Goal: Information Seeking & Learning: Learn about a topic

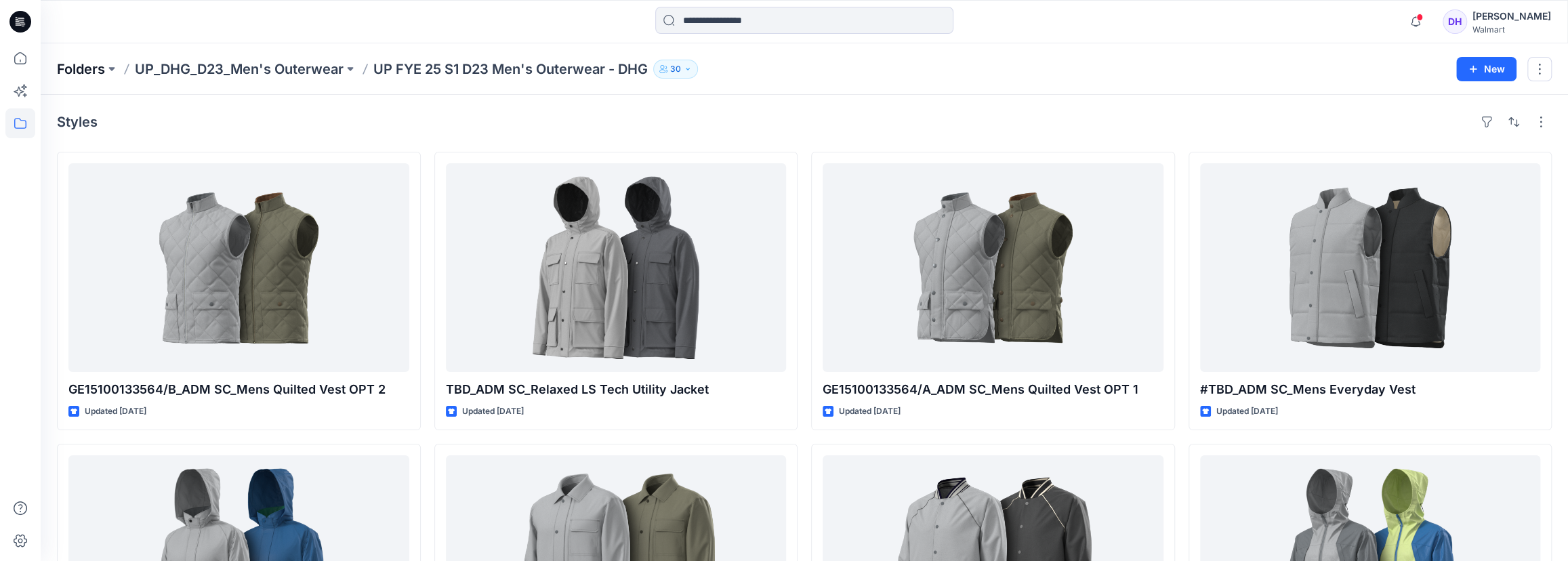
click at [90, 67] on p "Folders" at bounding box center [81, 69] width 48 height 19
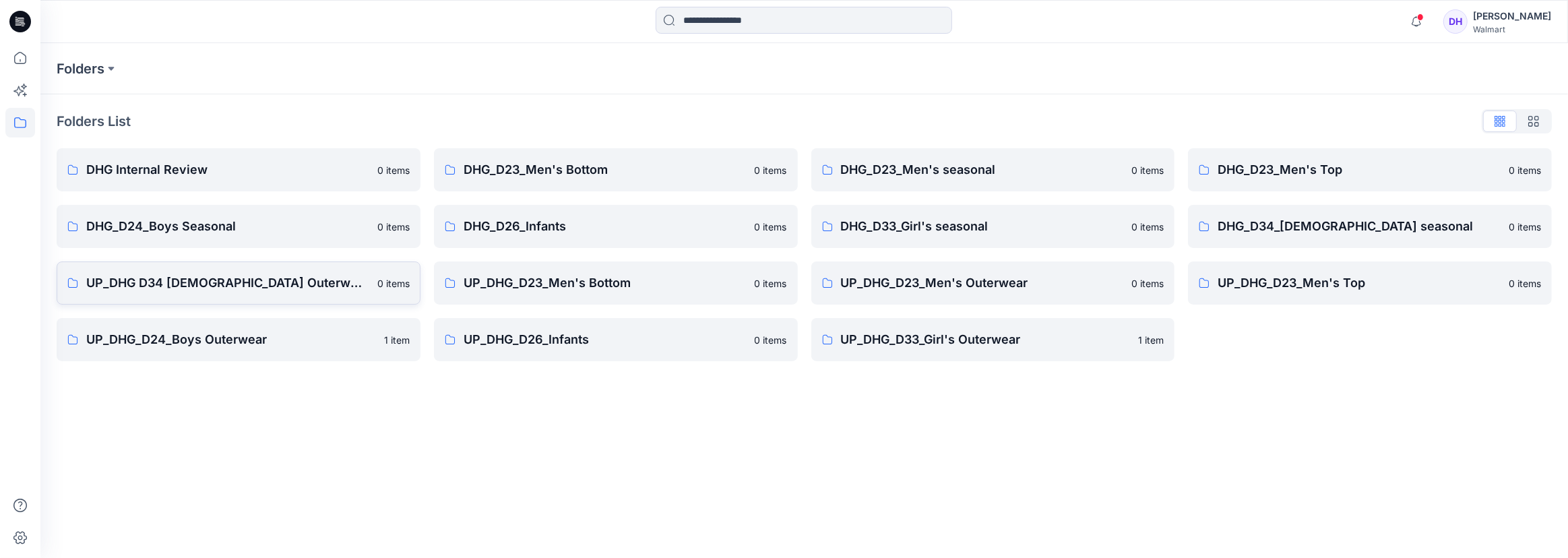
click at [254, 280] on p "UP_DHG D34 [DEMOGRAPHIC_DATA] Outerwear" at bounding box center [227, 283] width 283 height 19
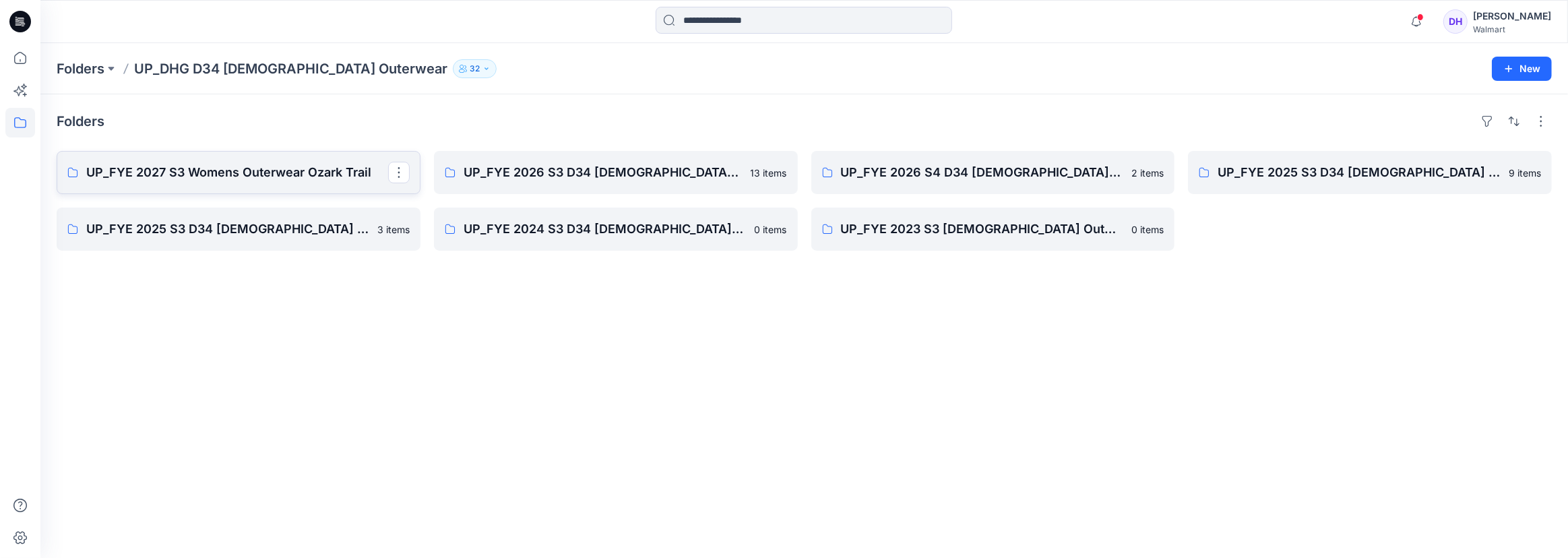
click at [222, 183] on link "UP_FYE 2027 S3 Womens Outerwear Ozark Trail" at bounding box center [238, 172] width 364 height 43
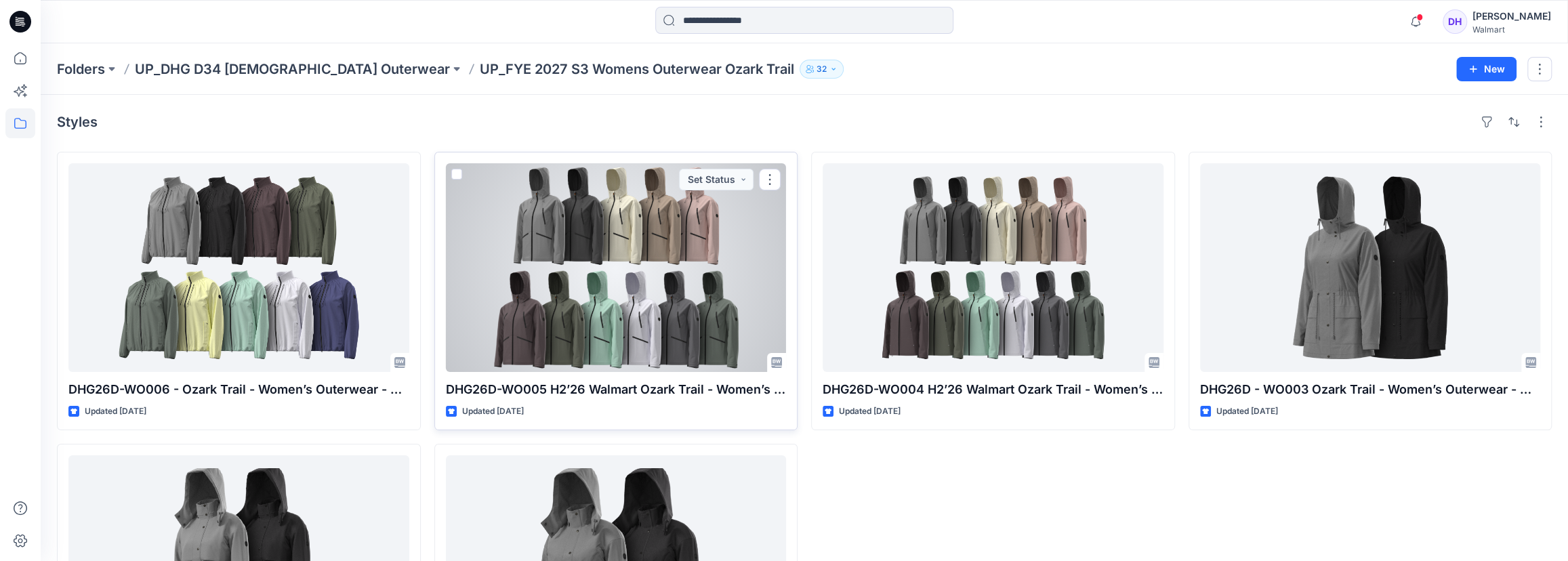
click at [617, 315] on div at bounding box center [616, 268] width 341 height 209
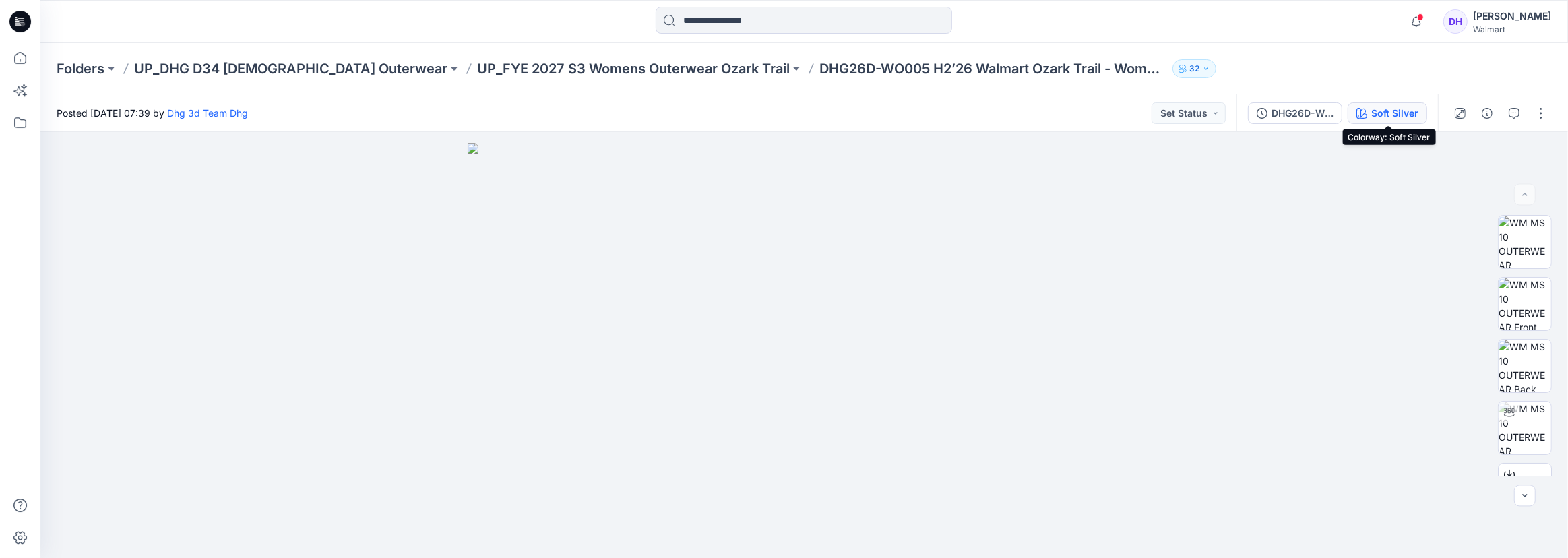
click at [1380, 122] on button "Soft Silver" at bounding box center [1388, 113] width 79 height 22
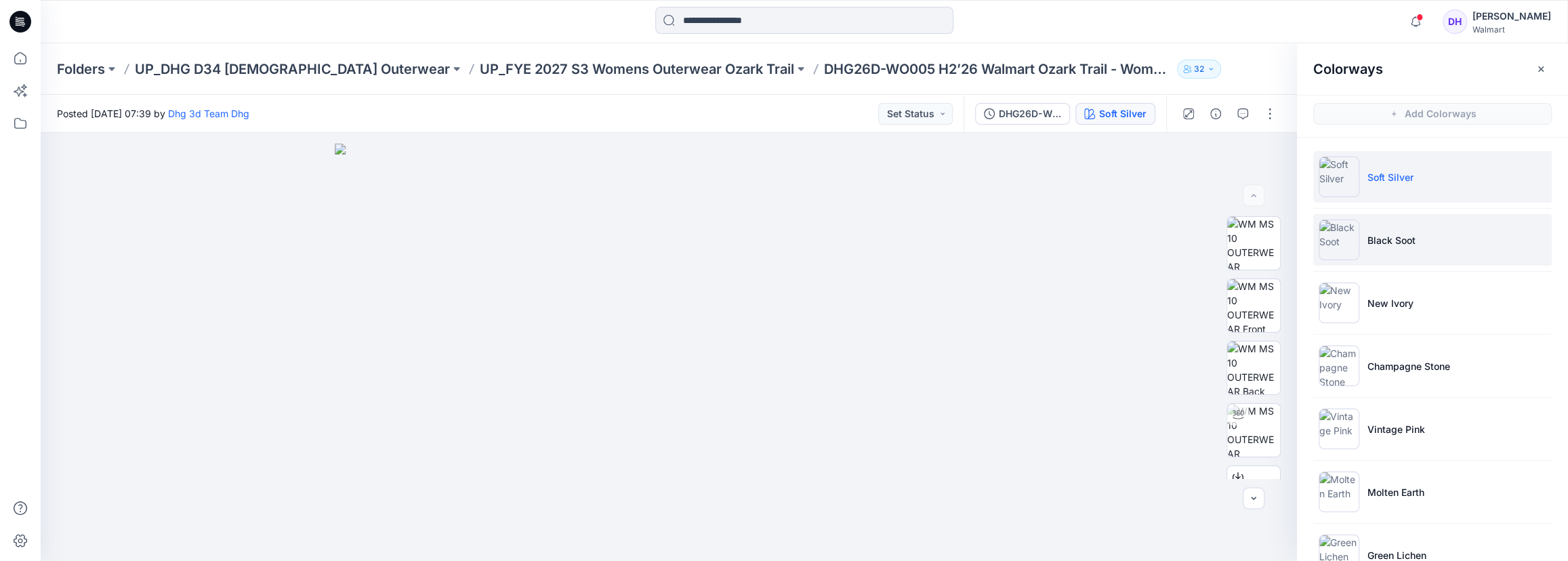
click at [1387, 252] on li "Black Soot" at bounding box center [1432, 240] width 239 height 52
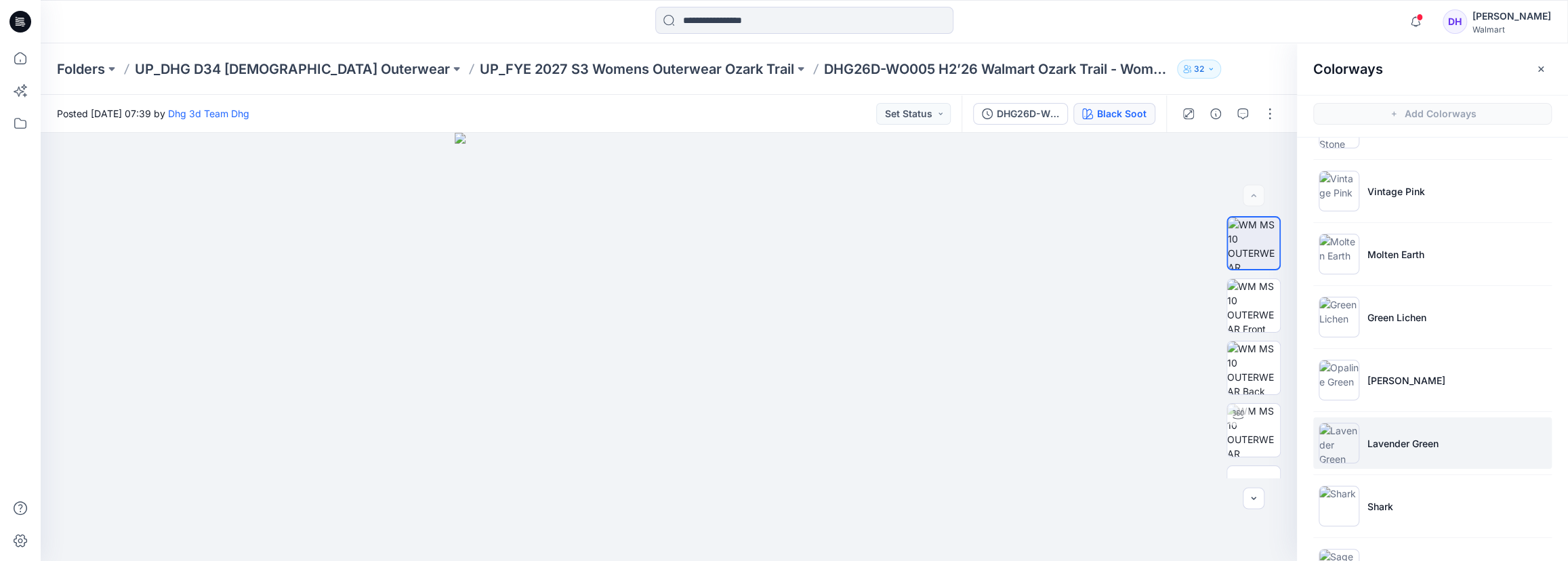
scroll to position [292, 0]
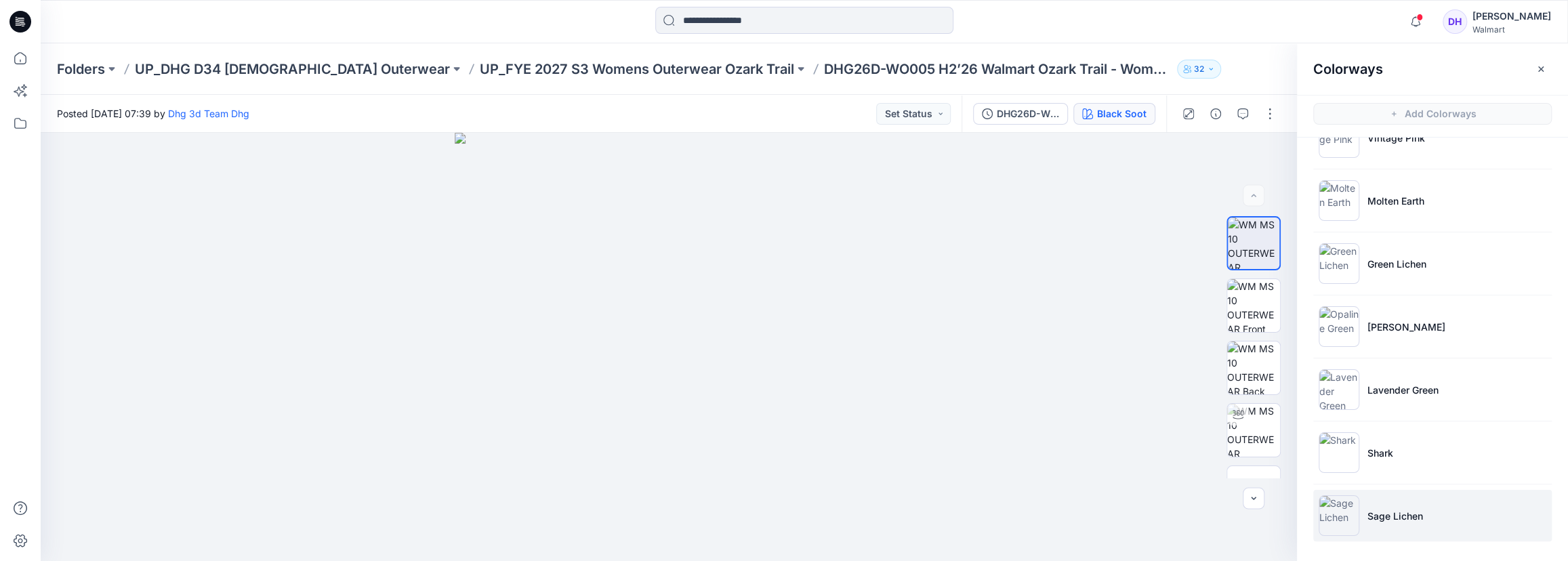
click at [1387, 493] on p "Sage Lichen" at bounding box center [1395, 516] width 55 height 14
click at [1384, 459] on p "Shark" at bounding box center [1380, 453] width 25 height 14
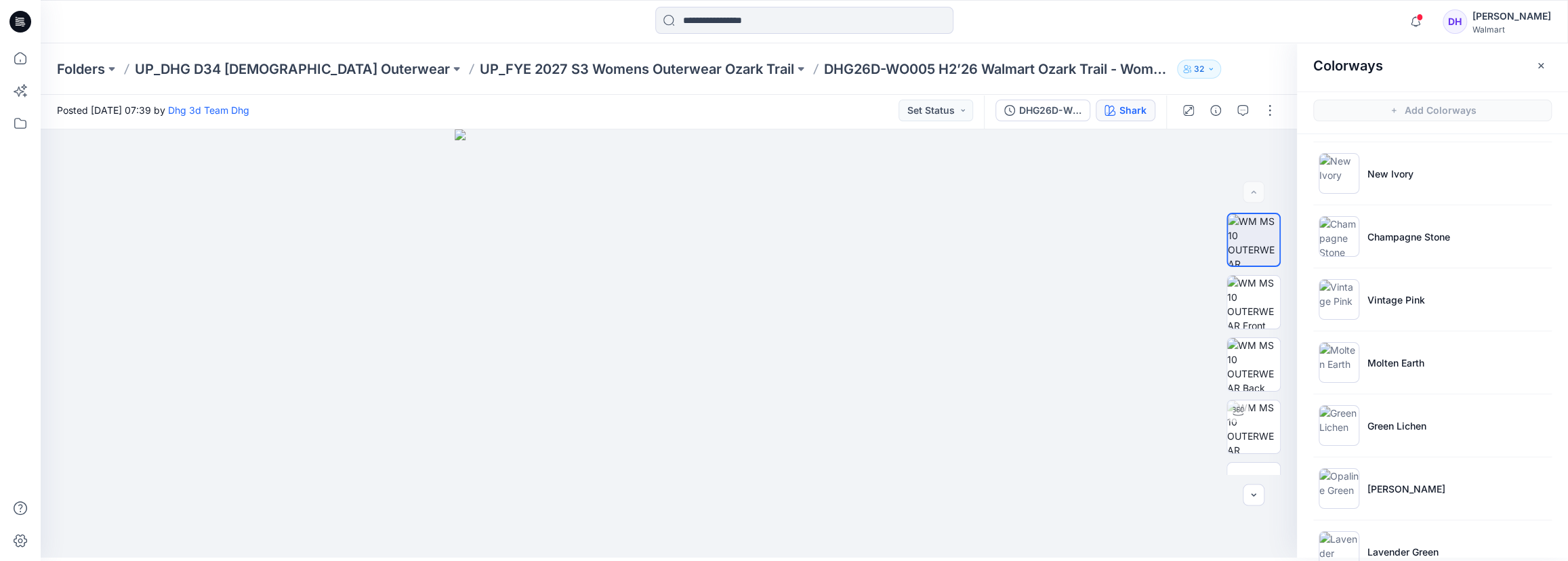
scroll to position [184, 0]
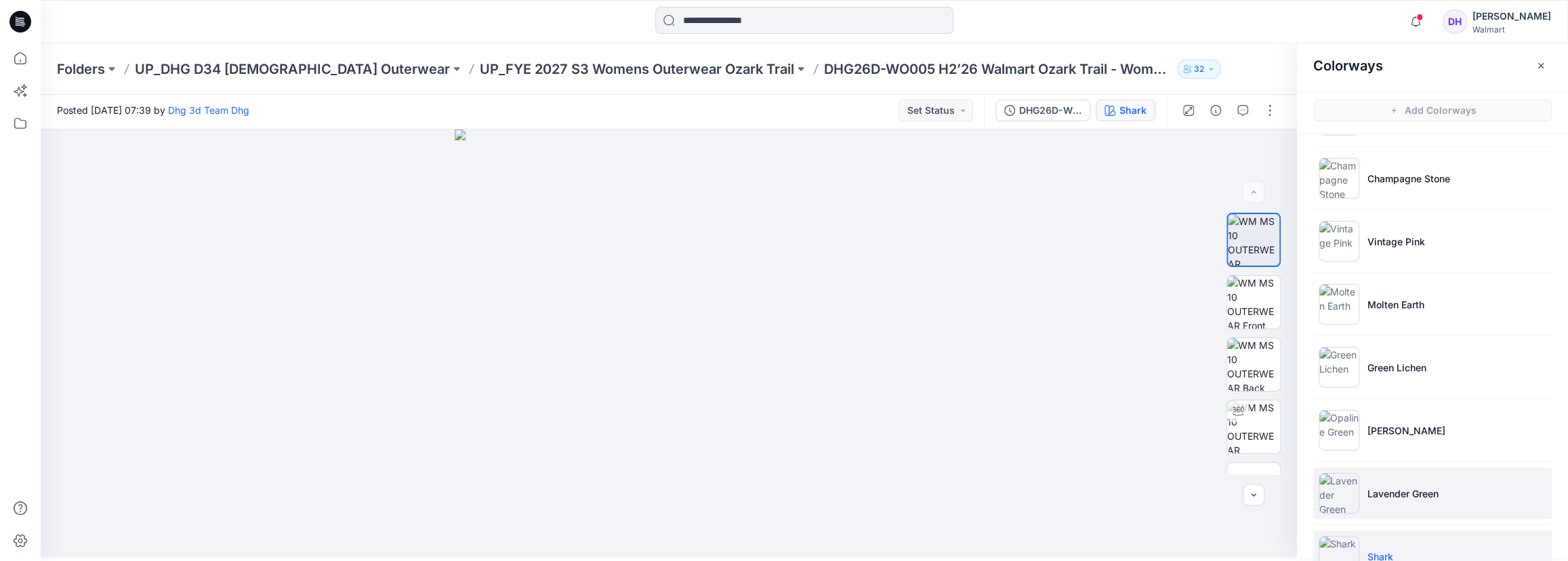
click at [1387, 483] on li "Lavender Green" at bounding box center [1432, 493] width 239 height 52
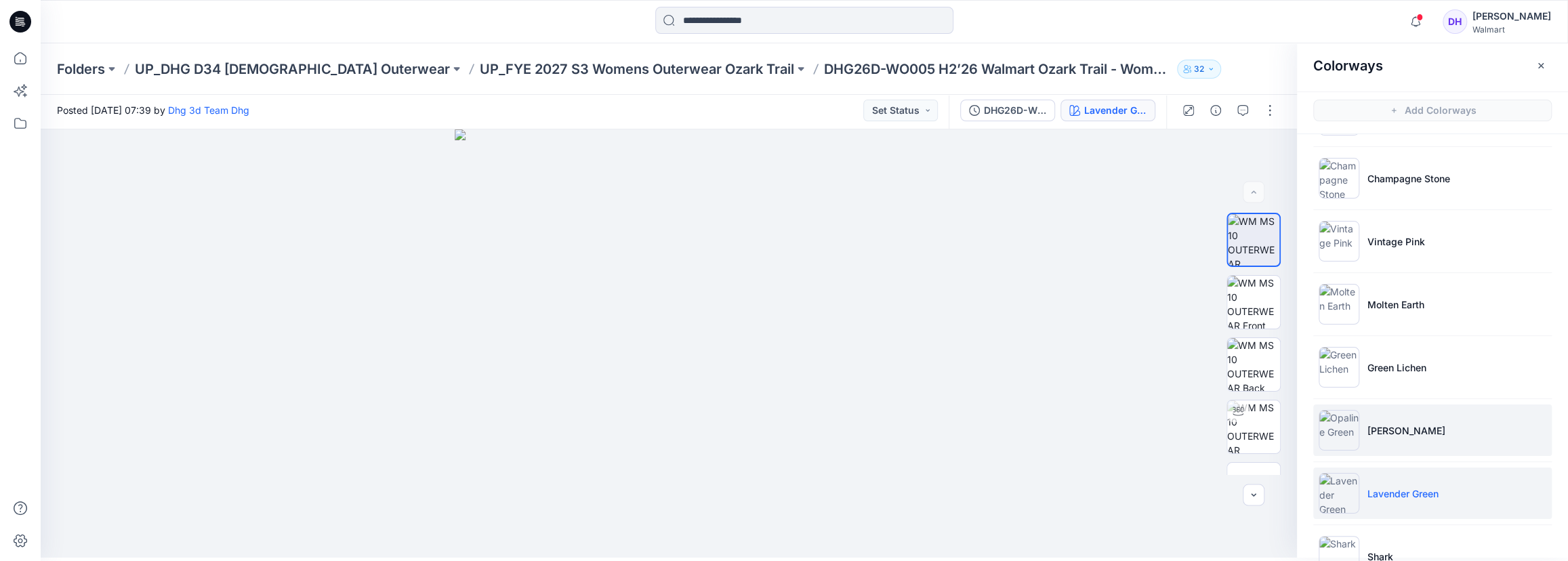
click at [1355, 443] on img at bounding box center [1339, 430] width 41 height 41
click at [1387, 490] on p "Lavender Green" at bounding box center [1403, 494] width 71 height 14
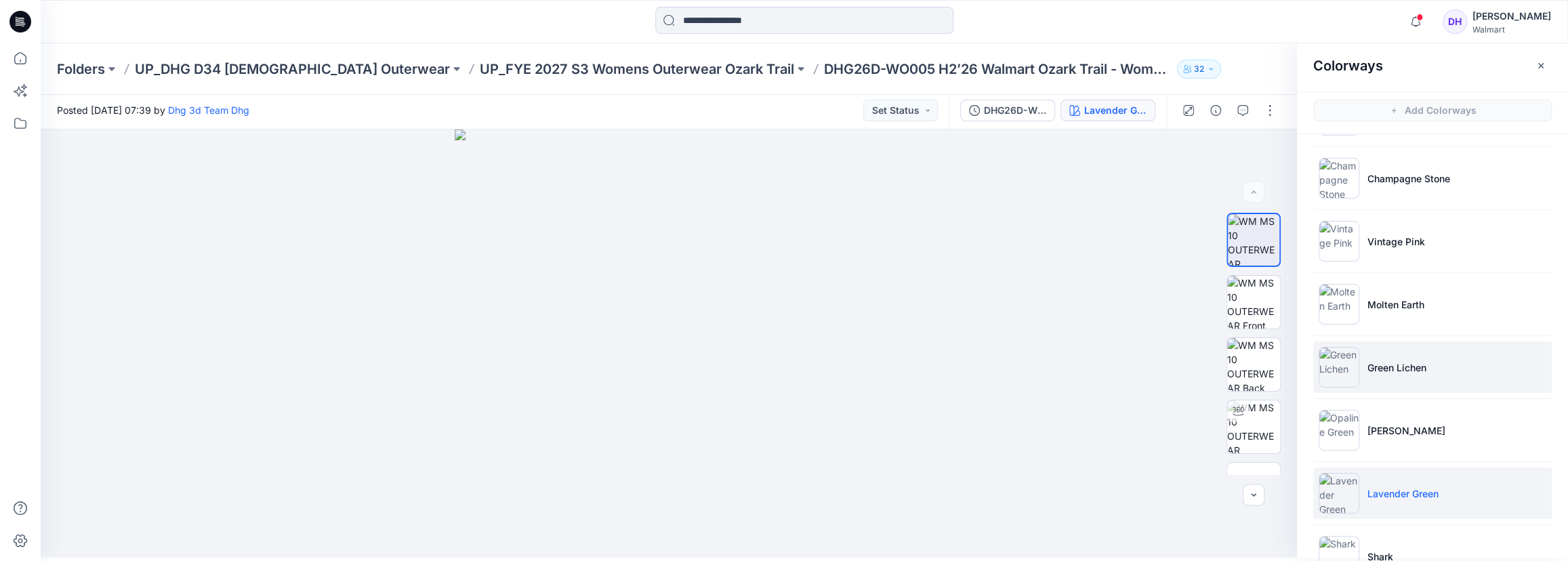
click at [1382, 371] on p "Green Lichen" at bounding box center [1396, 367] width 59 height 14
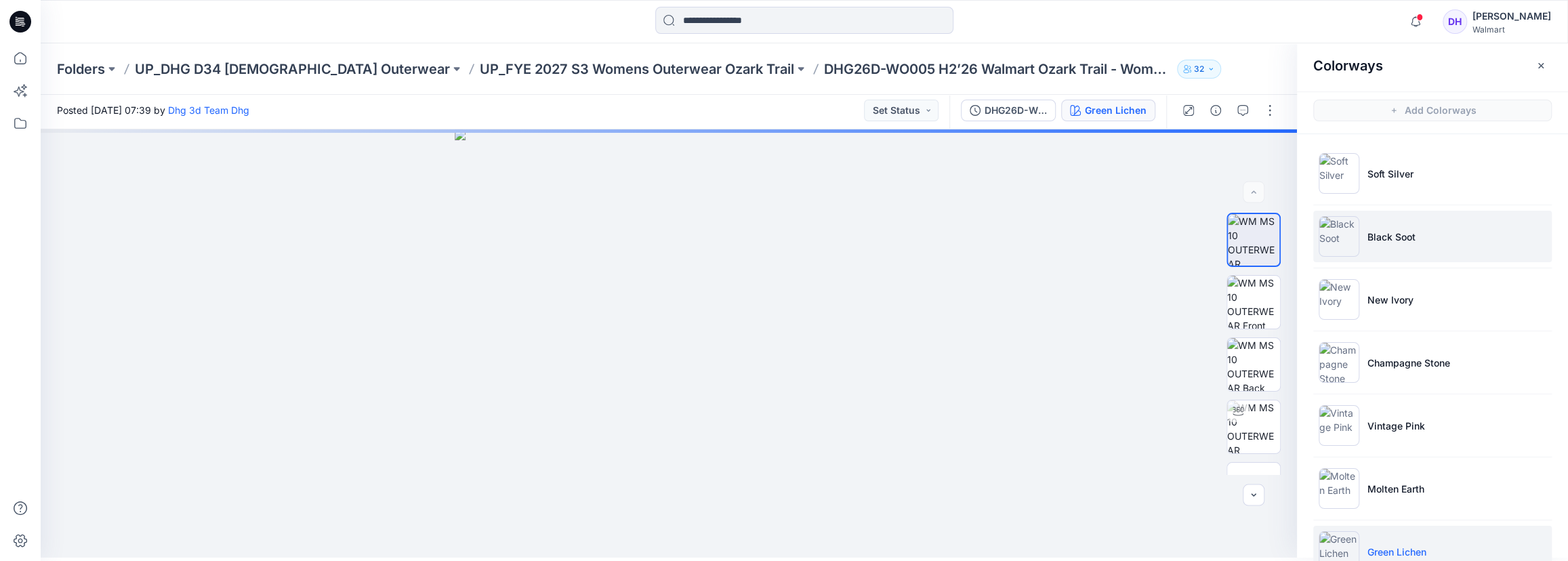
scroll to position [0, 0]
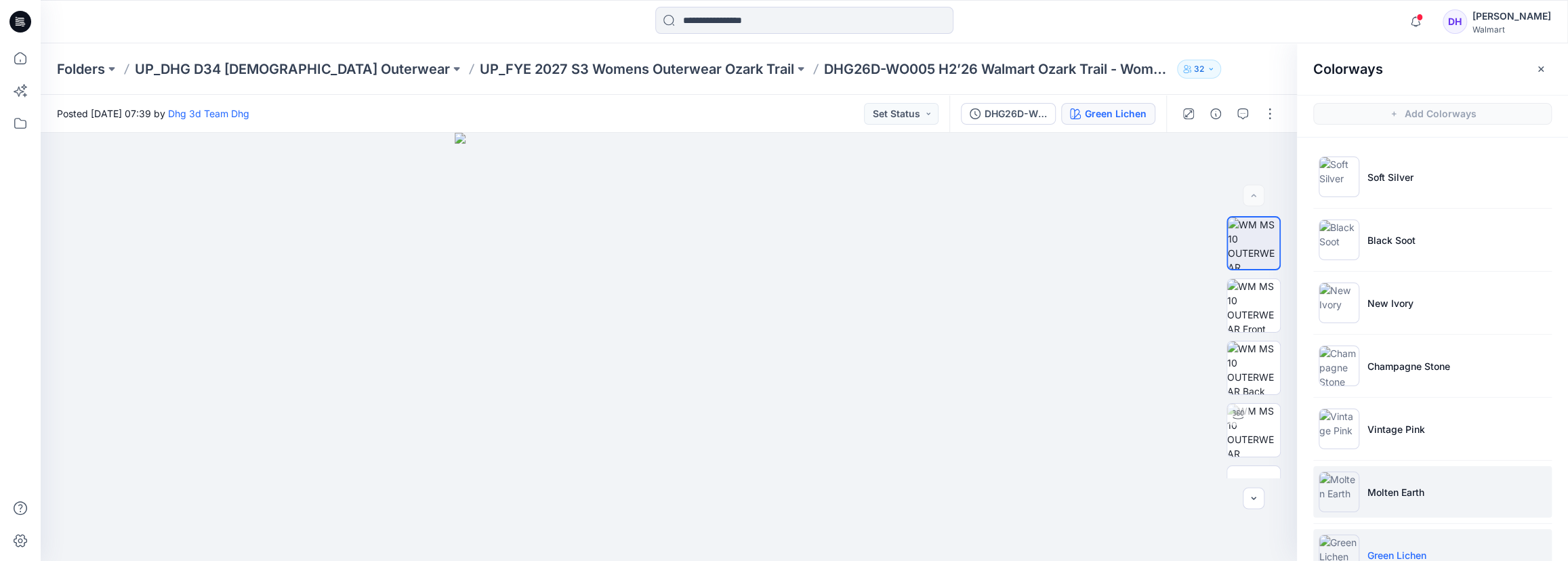
click at [1387, 490] on p "Molten Earth" at bounding box center [1395, 492] width 57 height 14
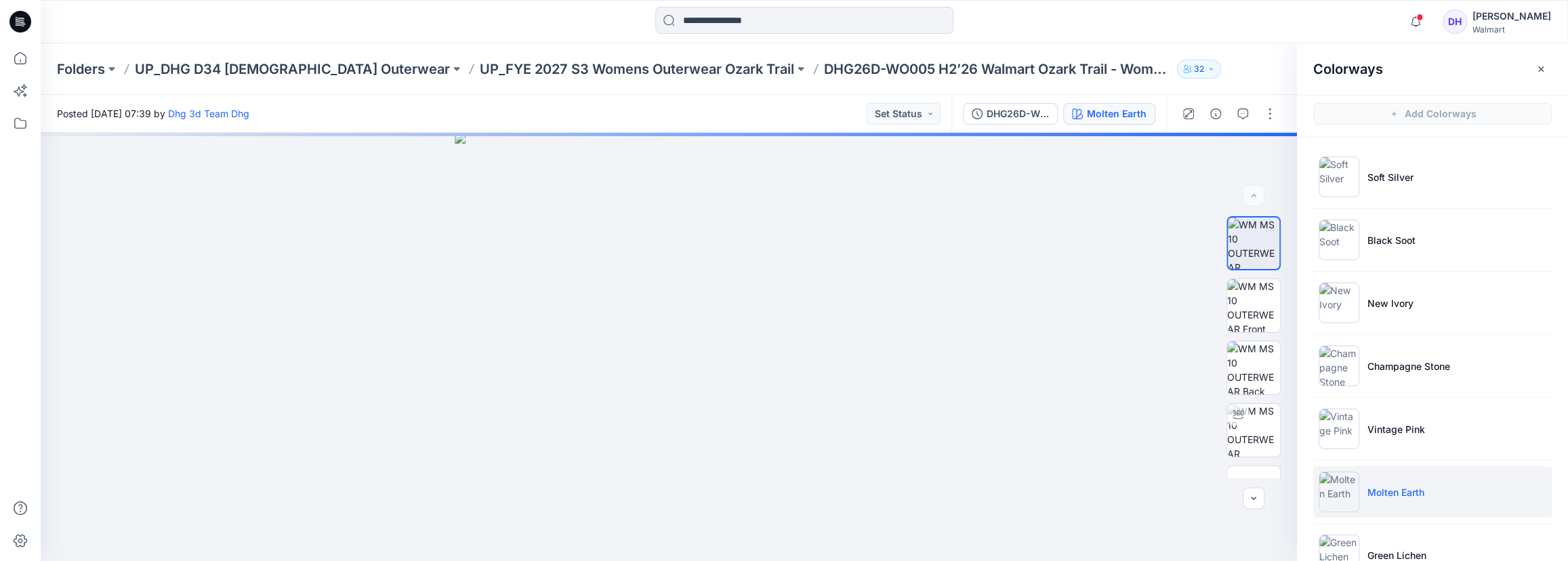
click at [768, 102] on div "Posted [DATE] 07:39 by Dhg 3d Team Dhg Set Status" at bounding box center [496, 114] width 911 height 37
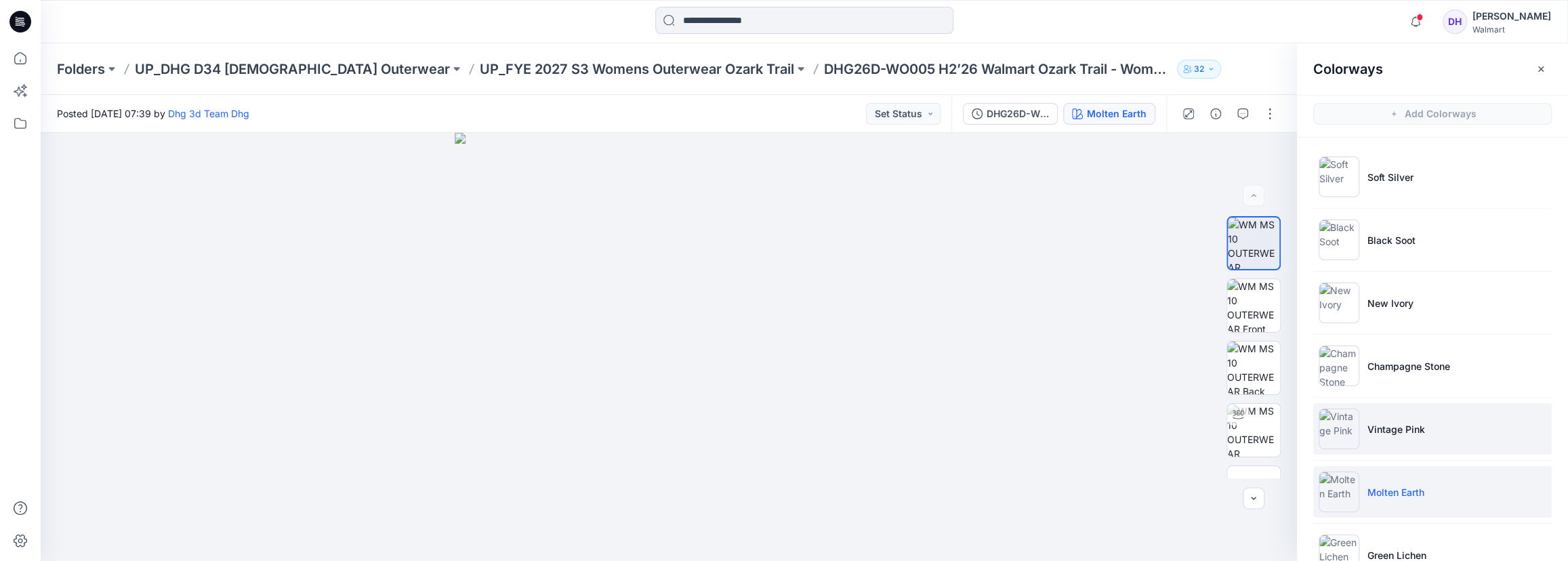
click at [1387, 437] on li "Vintage Pink" at bounding box center [1432, 428] width 239 height 52
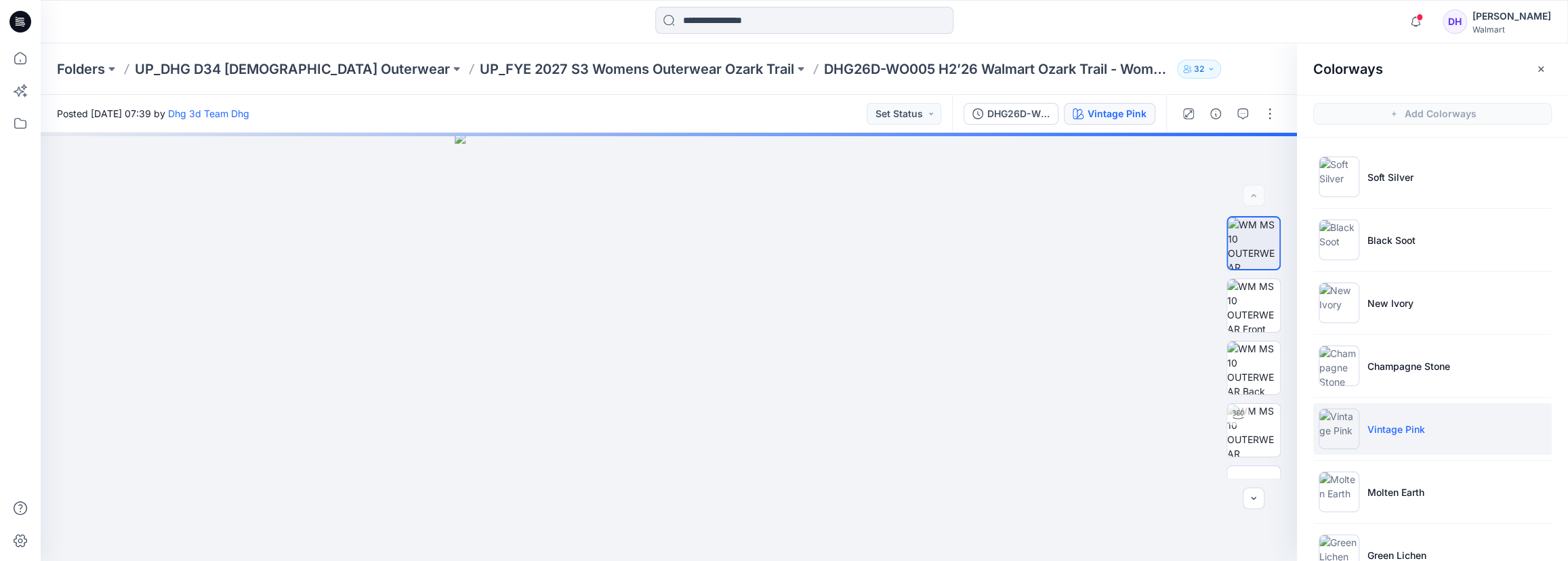
click at [1134, 24] on div at bounding box center [804, 21] width 764 height 30
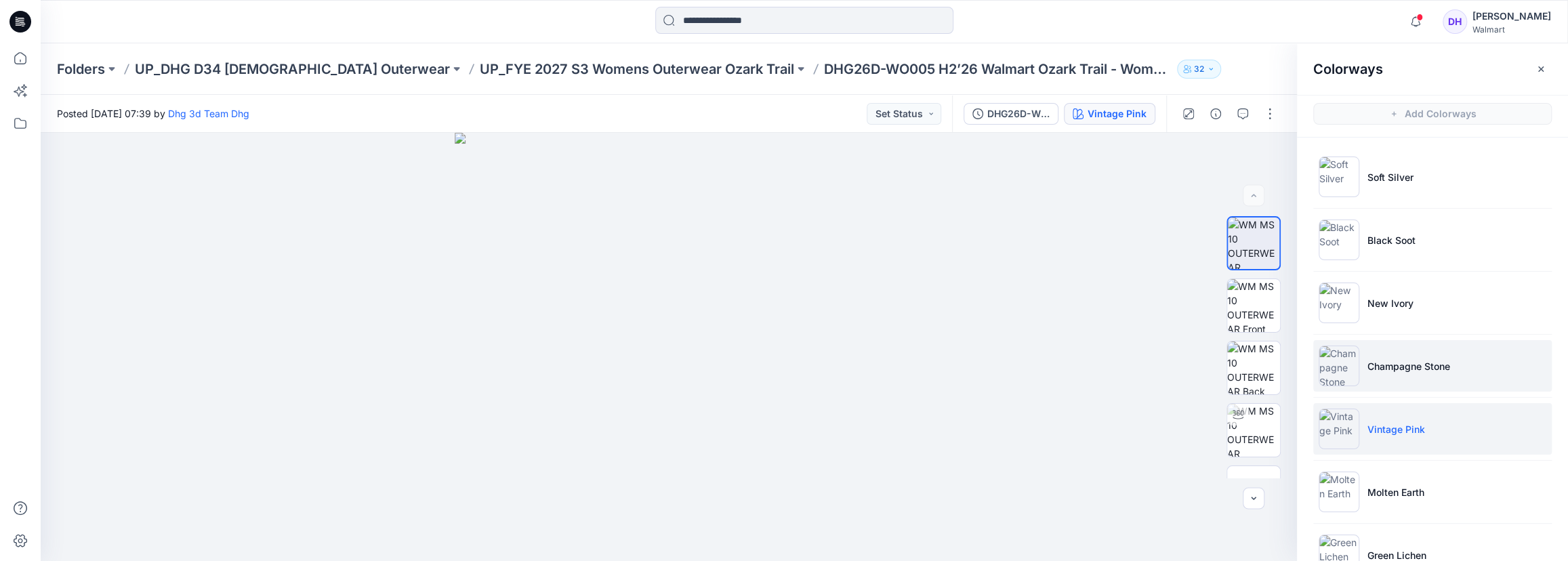
click at [1377, 366] on p "Champagne Stone" at bounding box center [1408, 366] width 82 height 14
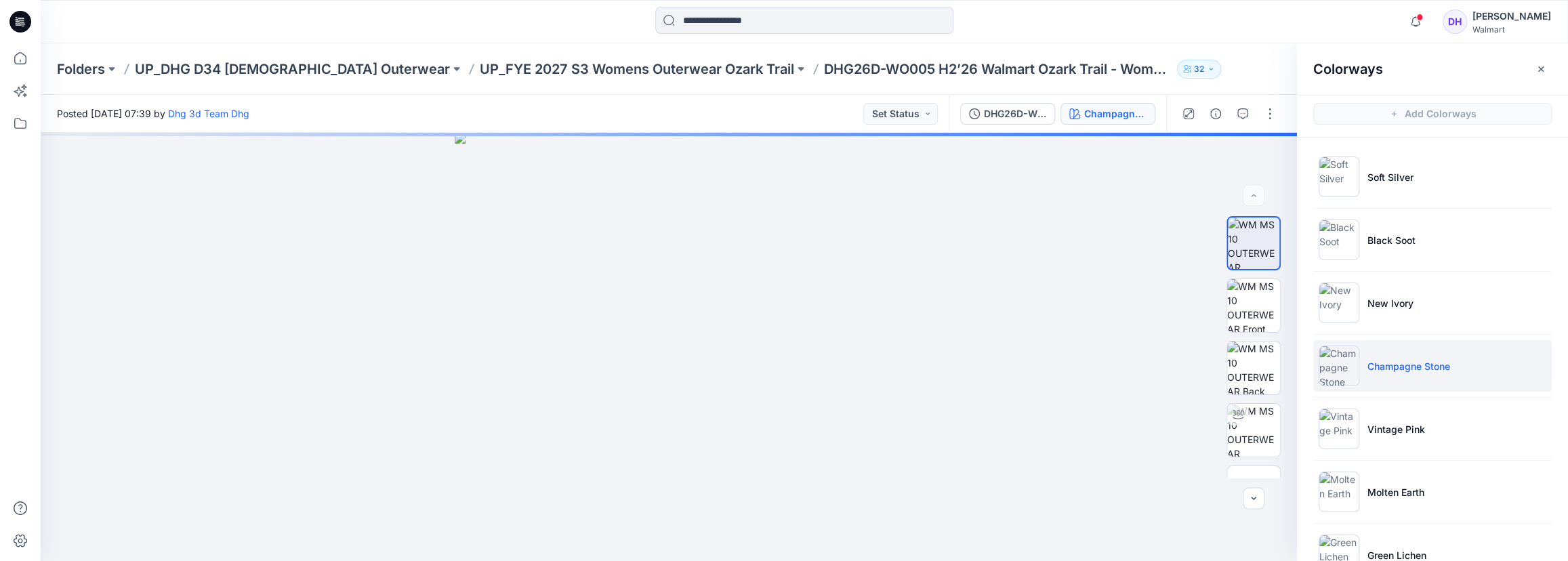
click at [1161, 22] on div at bounding box center [804, 21] width 764 height 30
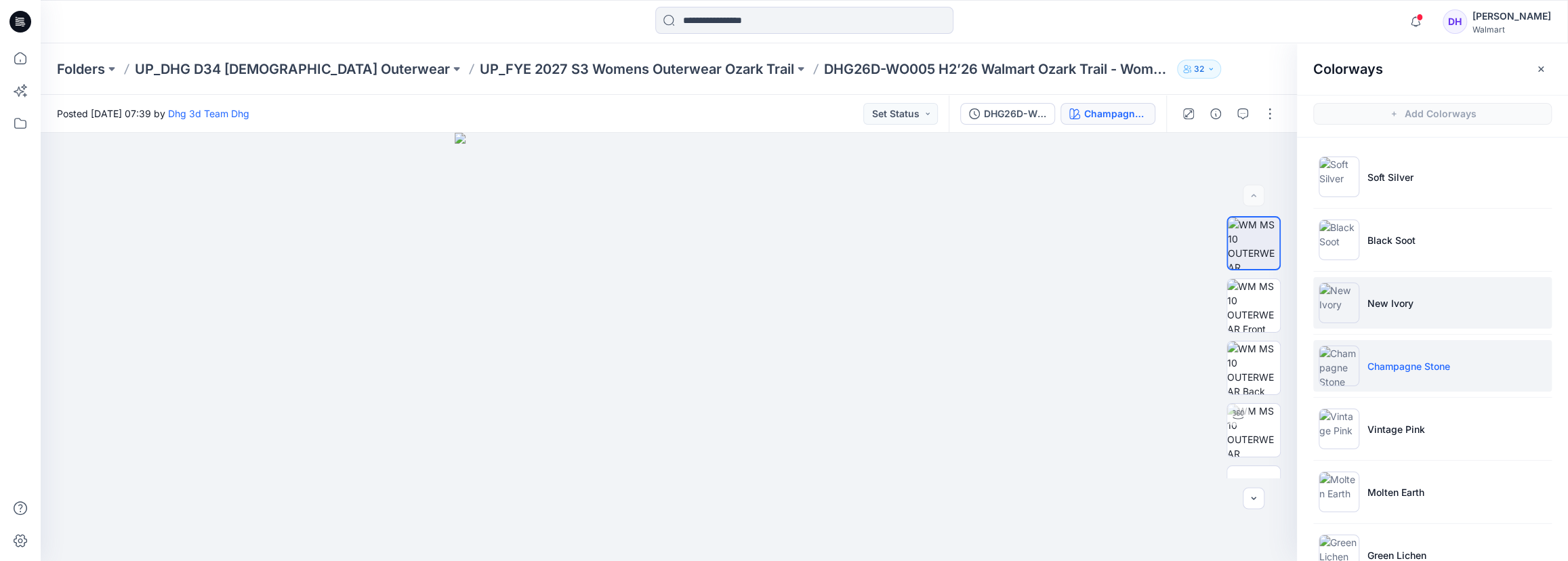
click at [1366, 316] on li "New Ivory" at bounding box center [1432, 303] width 239 height 52
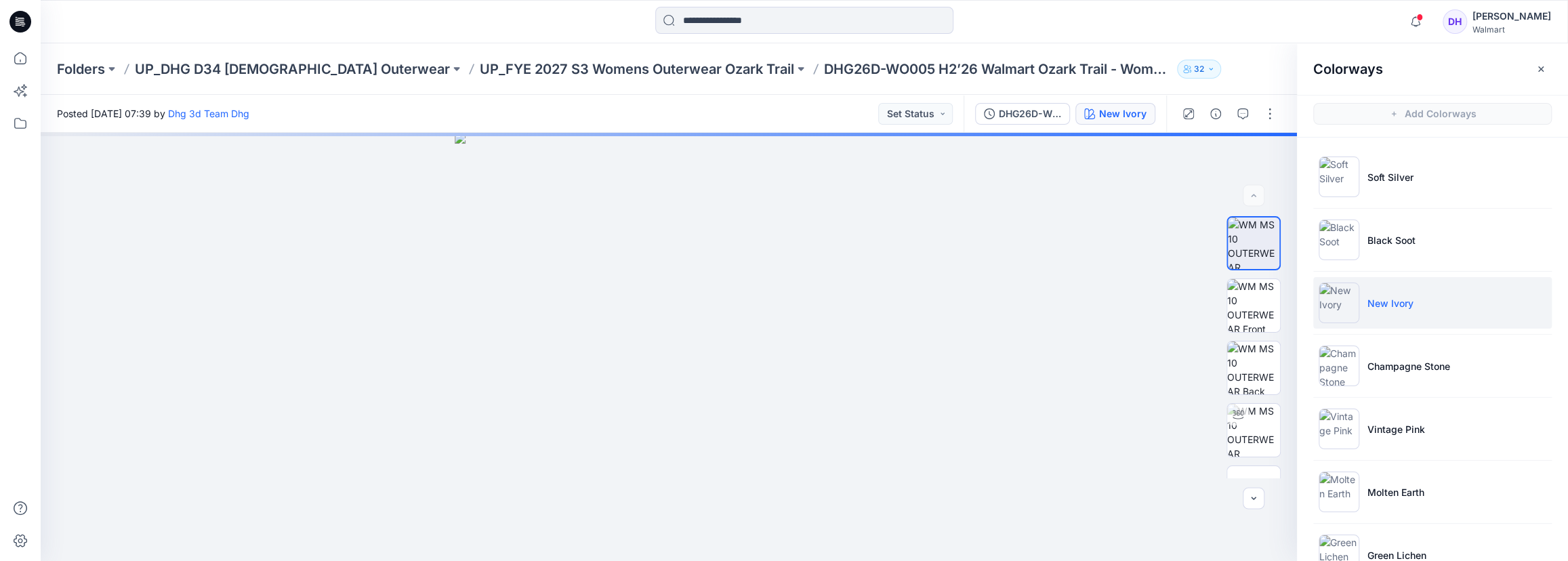
click at [754, 107] on div "Posted [DATE] 07:39 by Dhg 3d Team Dhg Set Status" at bounding box center [502, 114] width 923 height 37
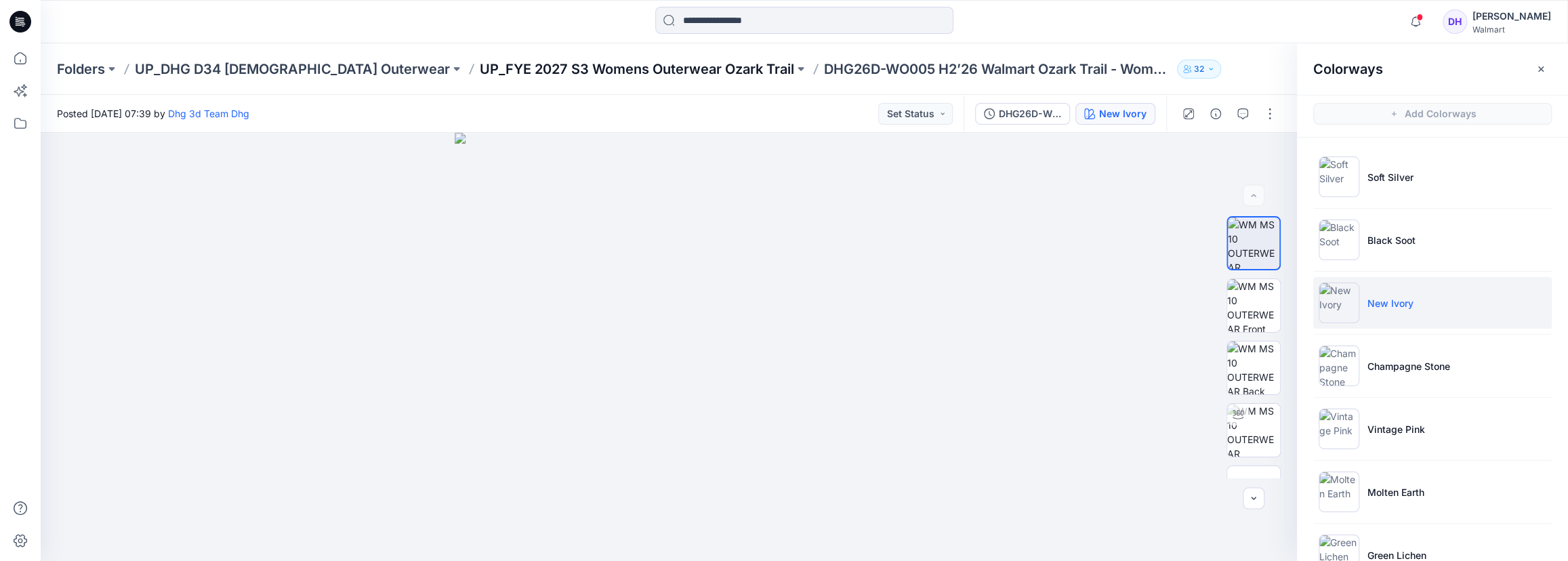
click at [607, 75] on p "UP_FYE 2027 S3 Womens Outerwear Ozark Trail" at bounding box center [637, 69] width 314 height 19
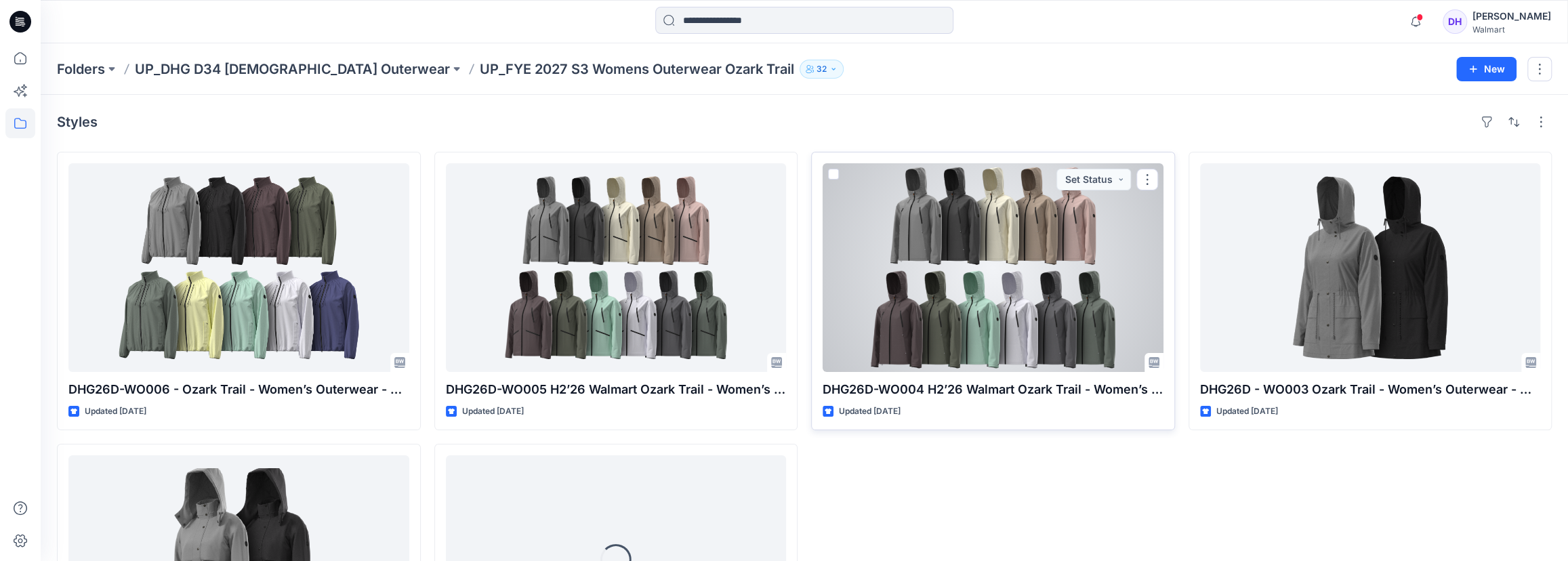
click at [996, 314] on div at bounding box center [993, 268] width 341 height 209
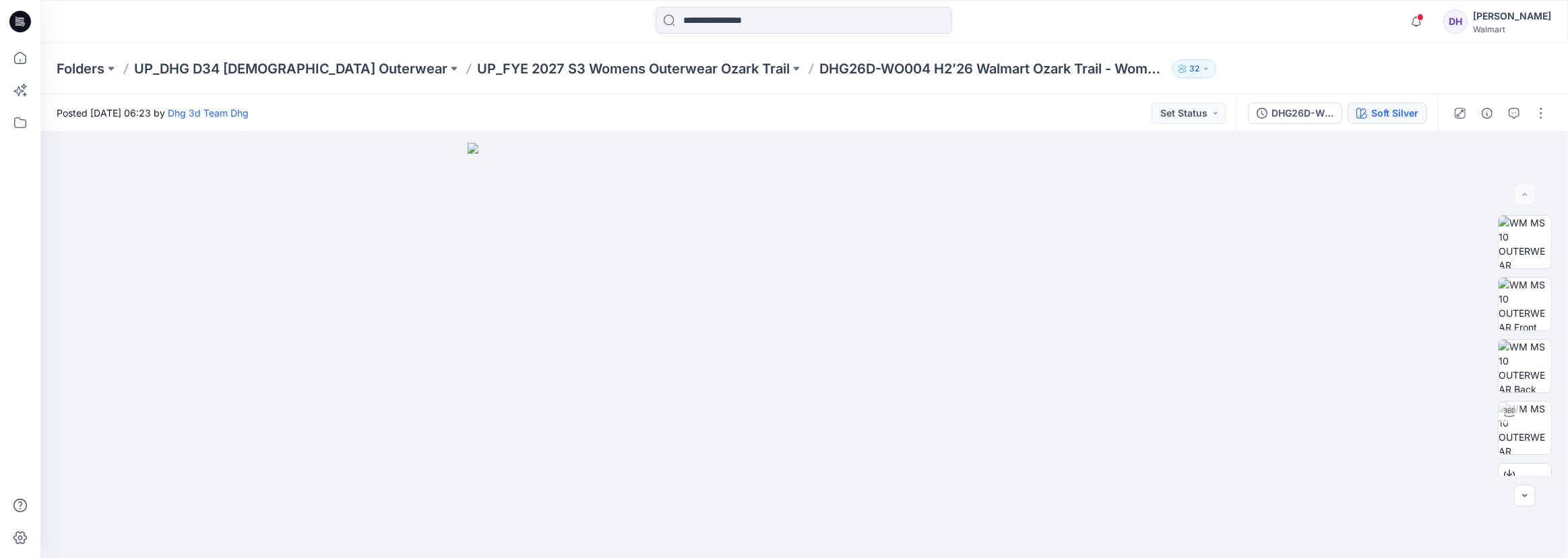
click at [1380, 118] on div "Soft Silver" at bounding box center [1396, 113] width 47 height 15
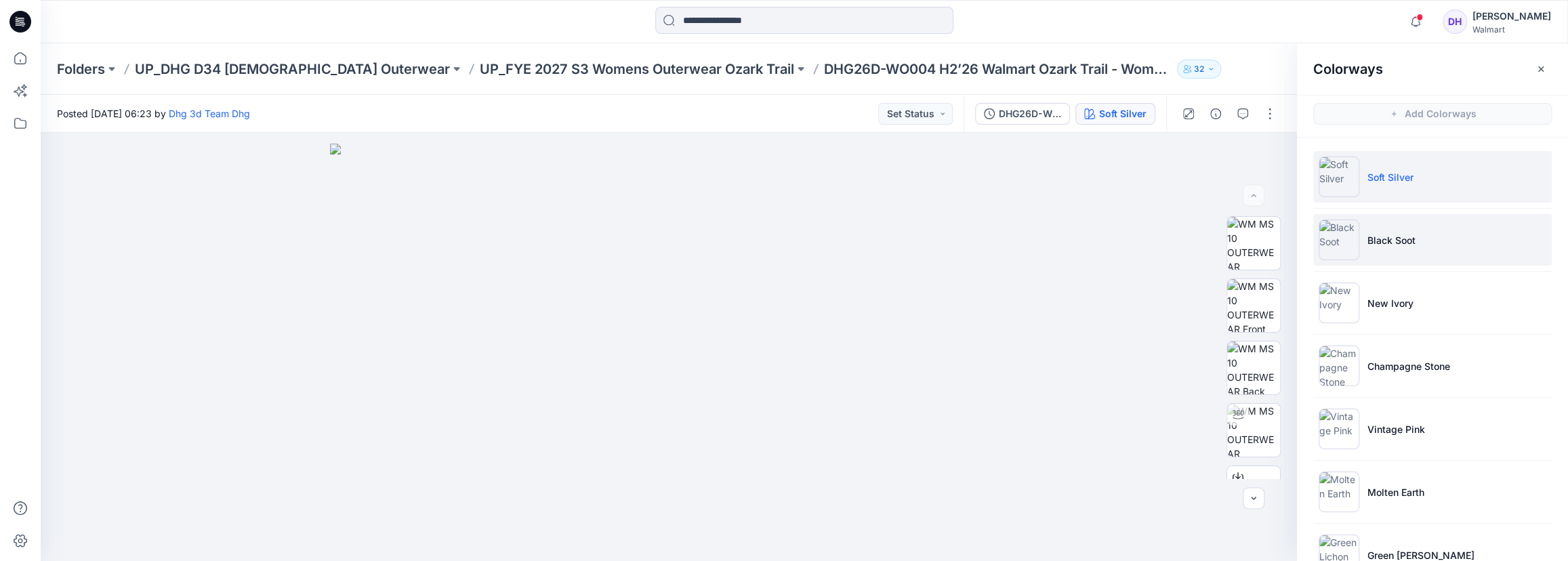
click at [1387, 230] on li "Black Soot" at bounding box center [1432, 240] width 239 height 52
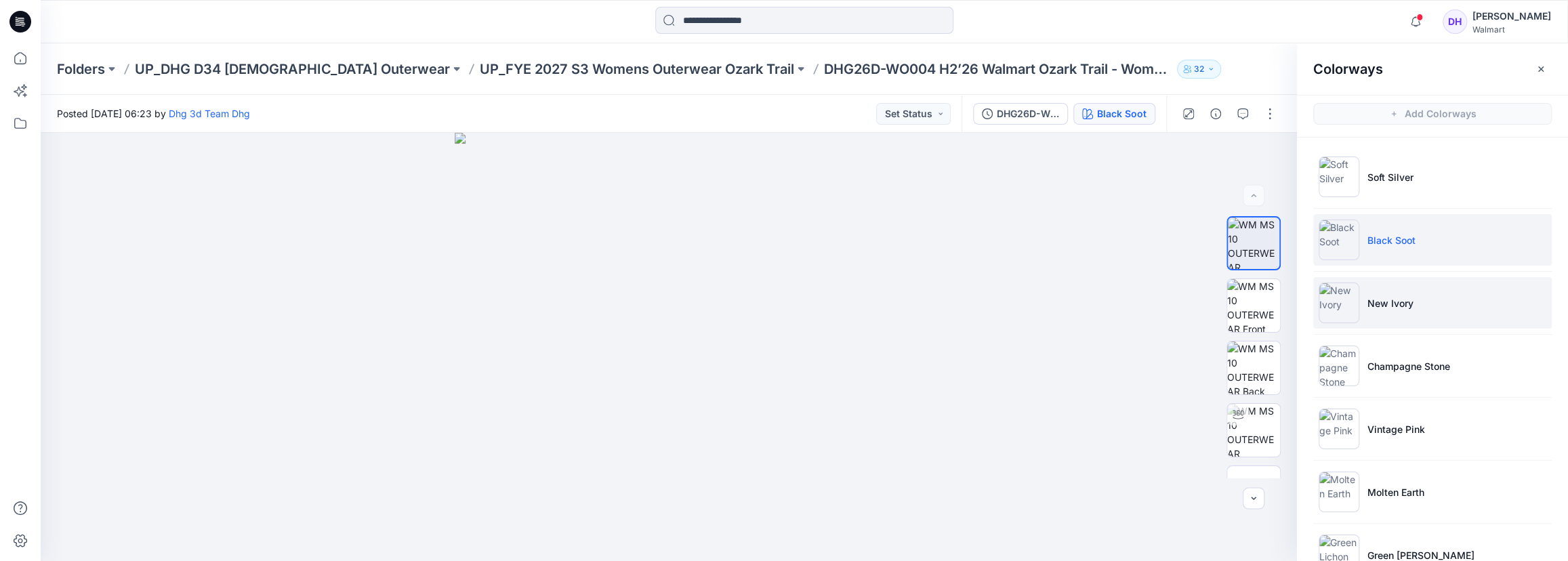
click at [1331, 294] on img at bounding box center [1339, 303] width 41 height 41
click at [775, 104] on div "Posted [DATE] 06:23 by Dhg 3d Team Dhg Set Status" at bounding box center [502, 114] width 923 height 37
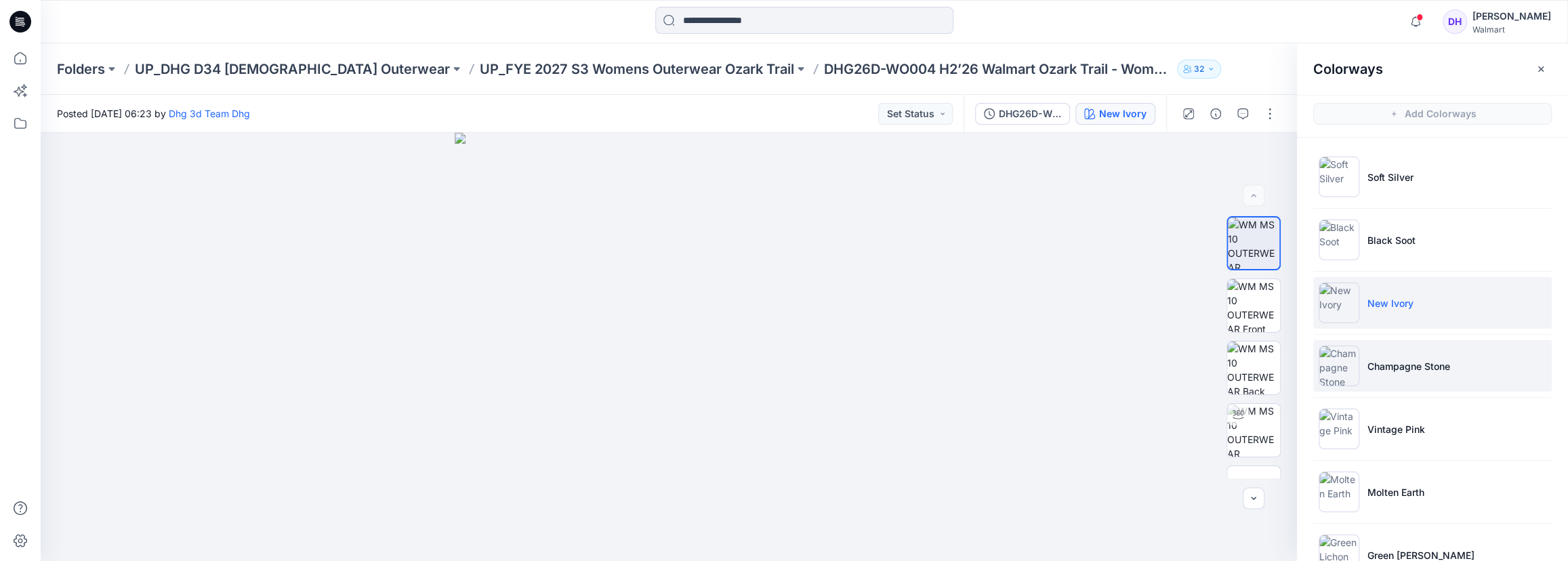
click at [1361, 373] on li "Champagne Stone" at bounding box center [1432, 366] width 239 height 52
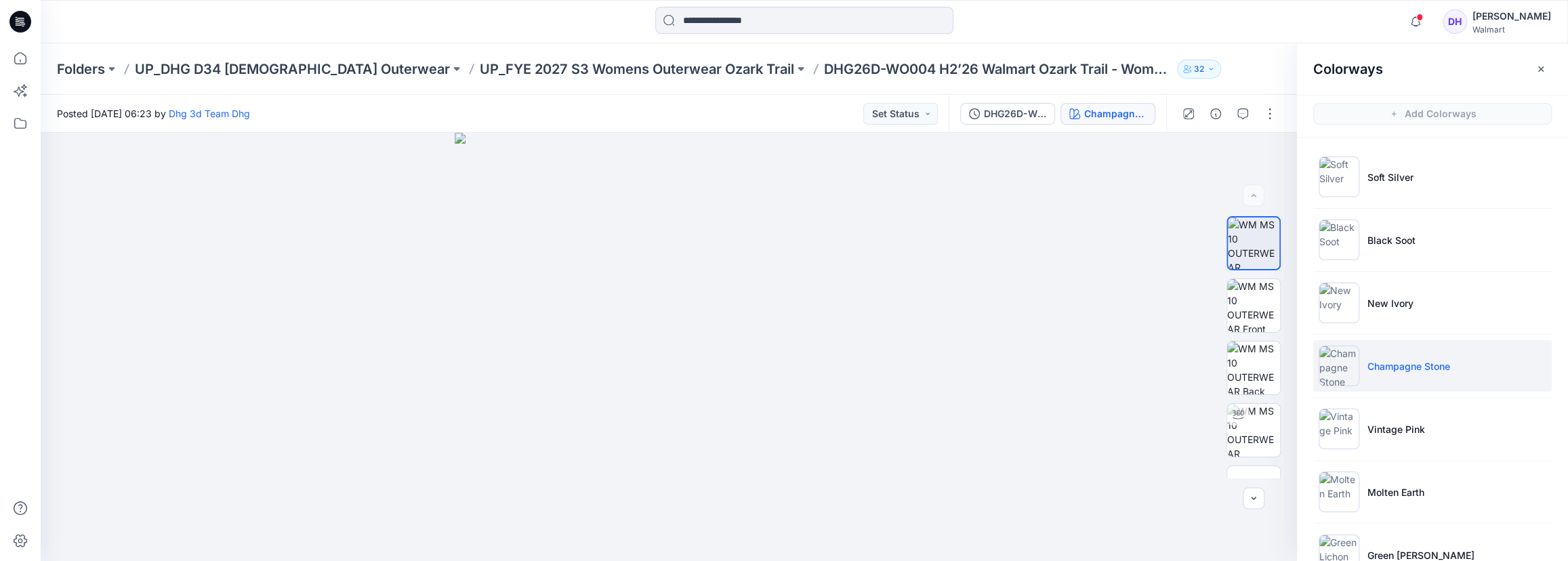
click at [688, 119] on div "Posted [DATE] 06:23 by Dhg 3d Team Dhg Set Status" at bounding box center [495, 114] width 908 height 37
click at [1355, 356] on img at bounding box center [1339, 366] width 41 height 41
click at [1371, 417] on li "Vintage Pink" at bounding box center [1432, 428] width 239 height 52
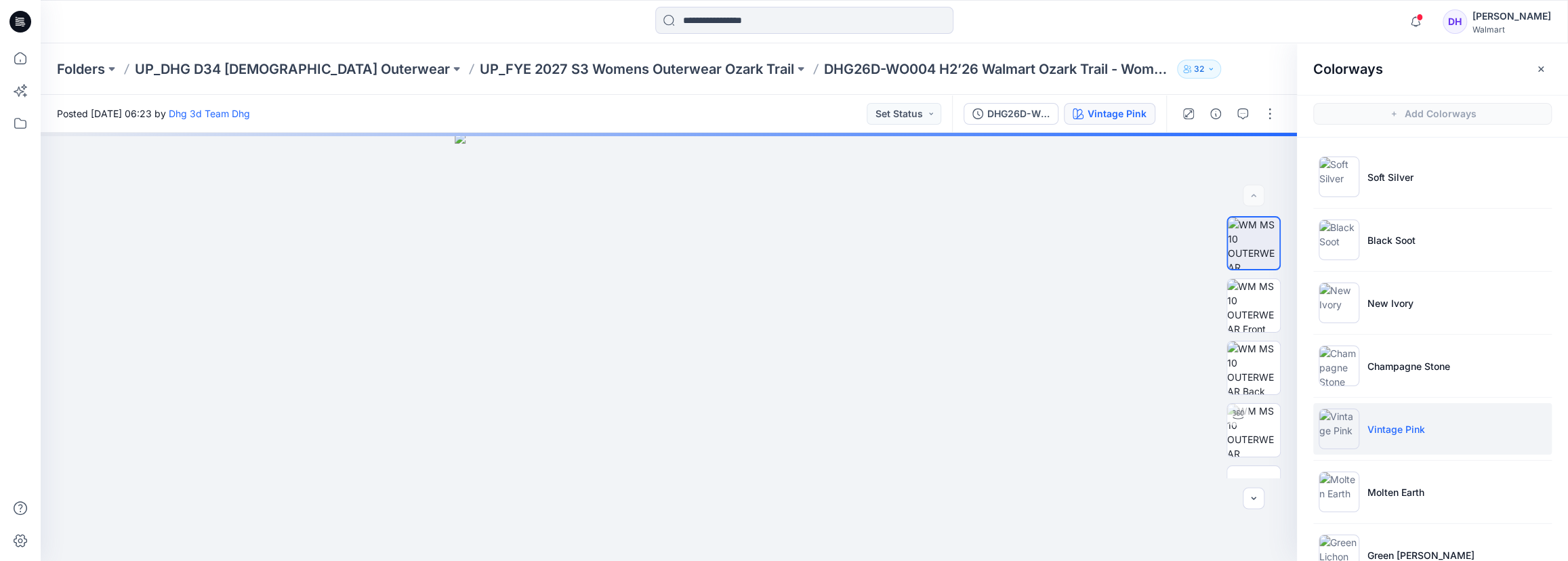
click at [776, 116] on div "Posted [DATE] 06:23 by Dhg 3d Team Dhg Set Status" at bounding box center [496, 114] width 911 height 37
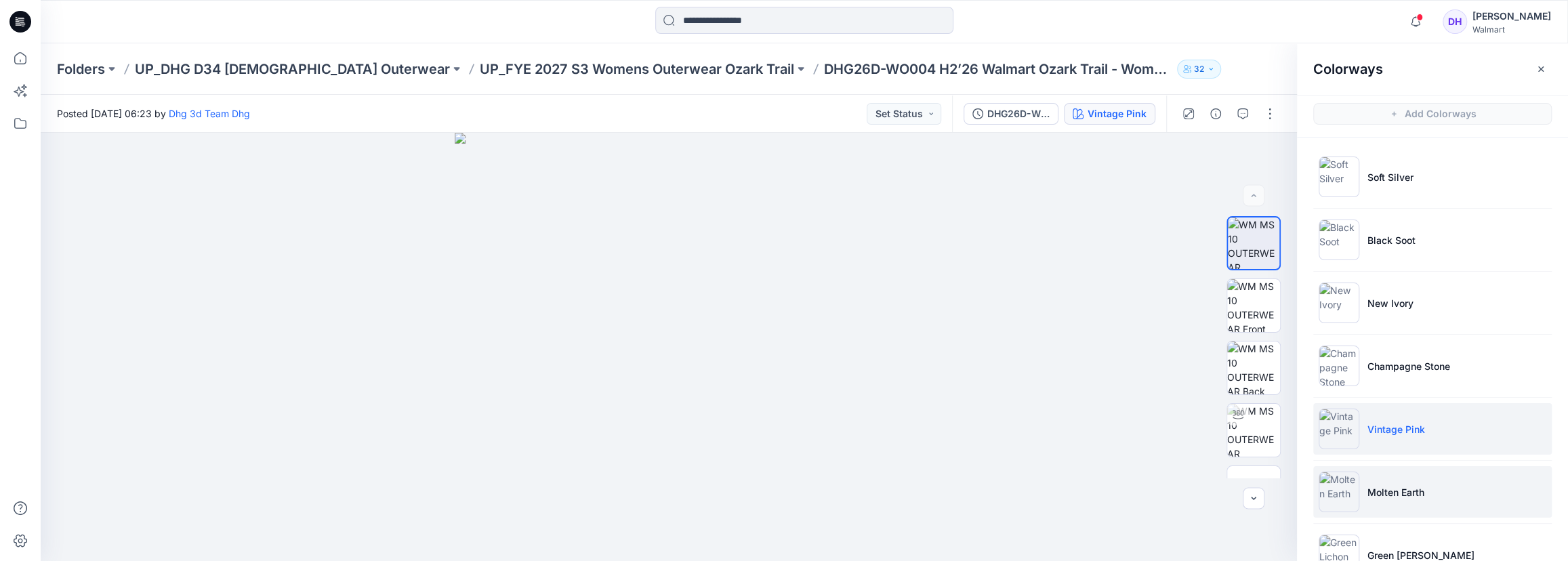
click at [1339, 493] on img at bounding box center [1339, 492] width 41 height 41
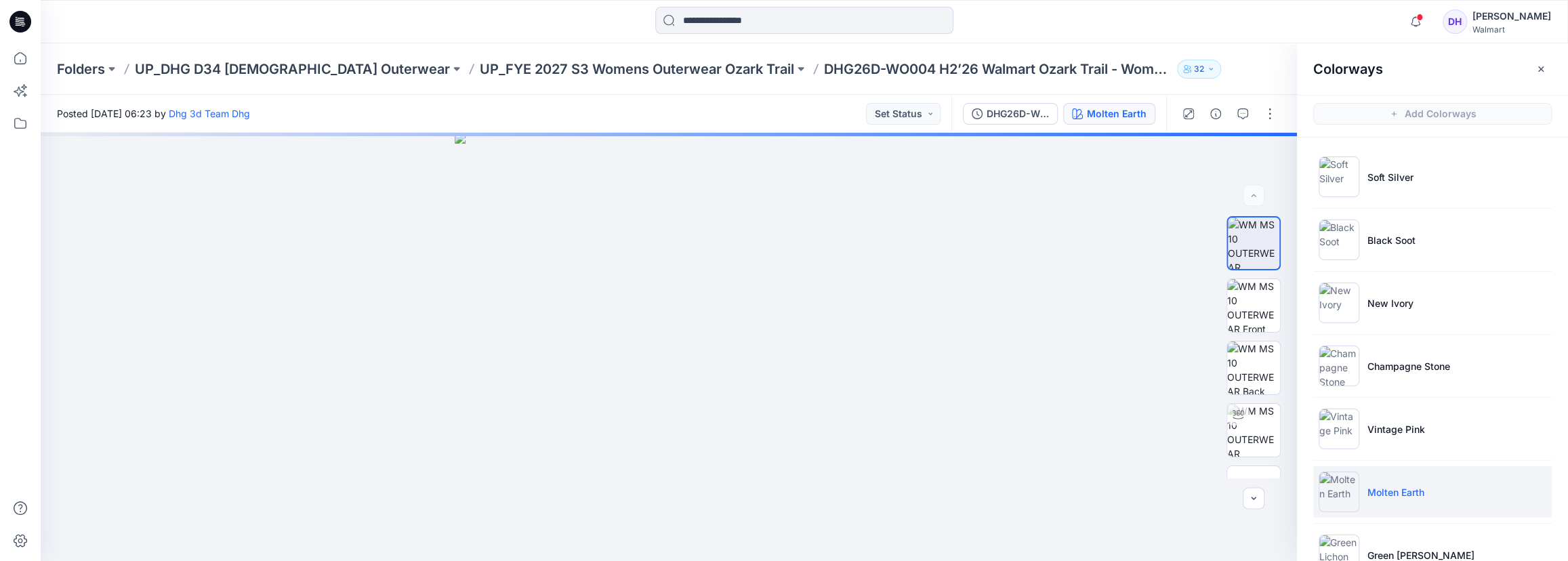
click at [1186, 65] on div "Folders UP_DHG D34 [DEMOGRAPHIC_DATA] Outerwear UP_FYE 2027 S3 Womens Outerwear…" at bounding box center [751, 69] width 1390 height 19
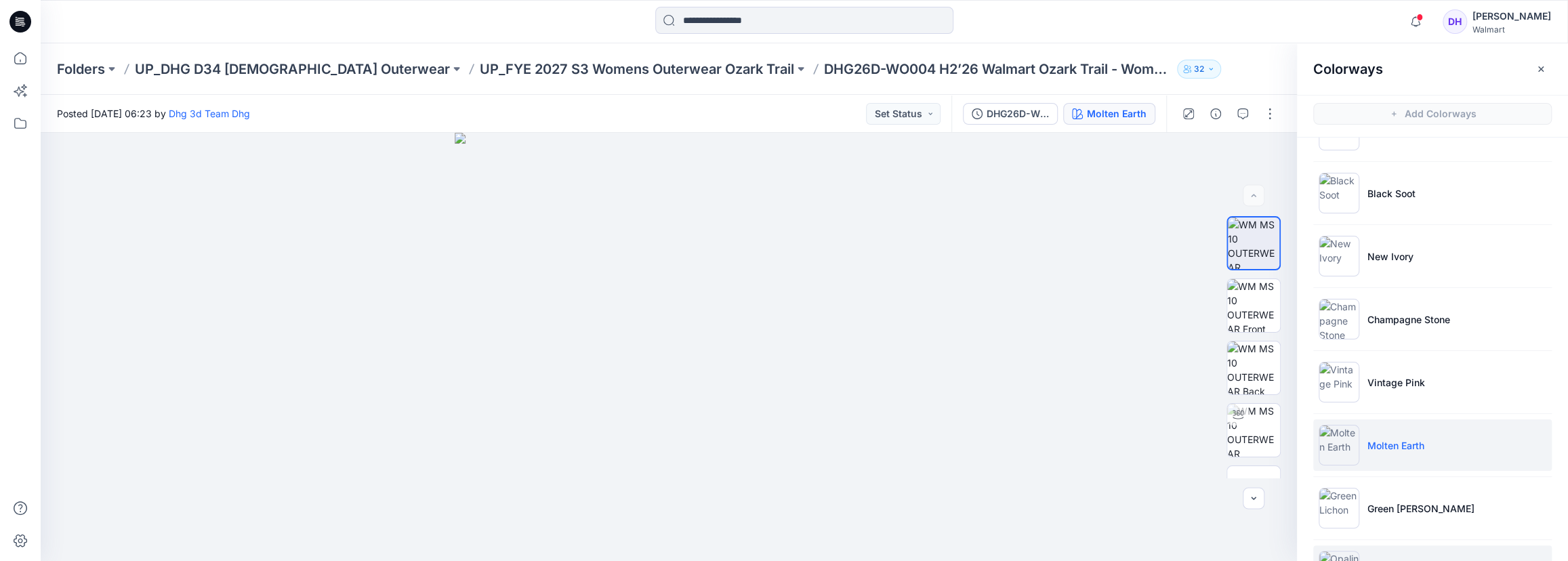
scroll to position [122, 0]
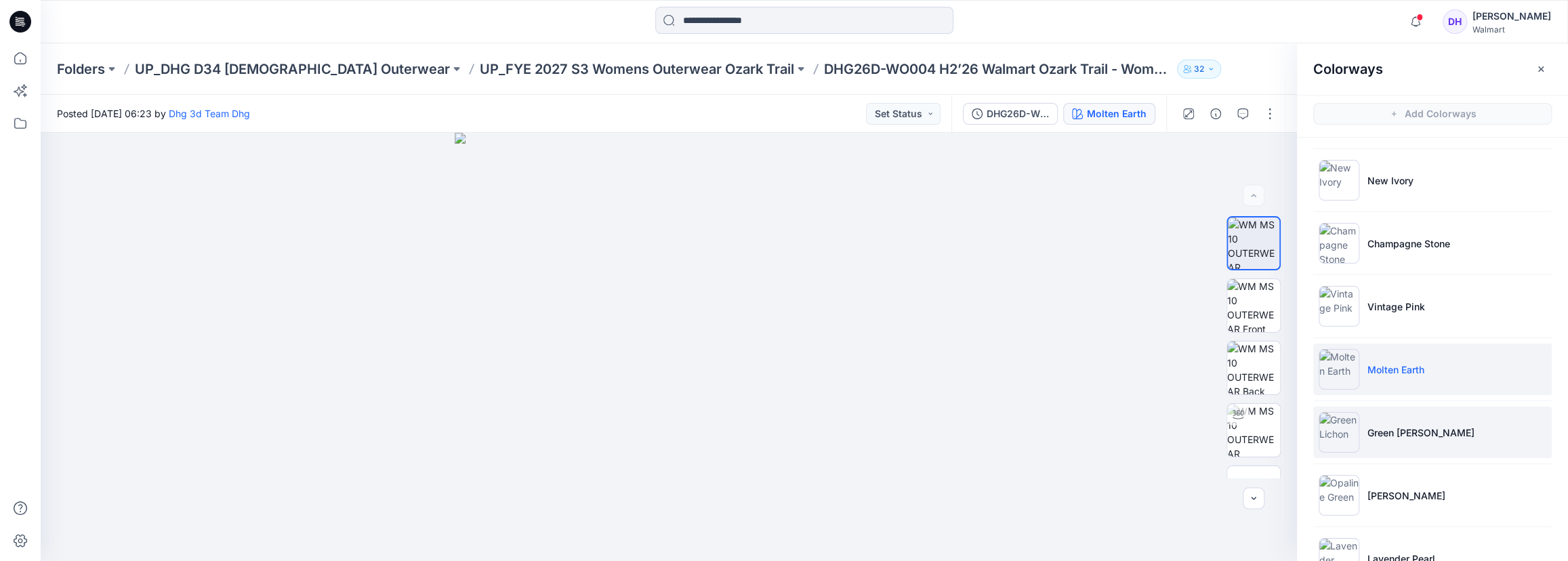
click at [1387, 443] on li "Green [PERSON_NAME]" at bounding box center [1432, 432] width 239 height 52
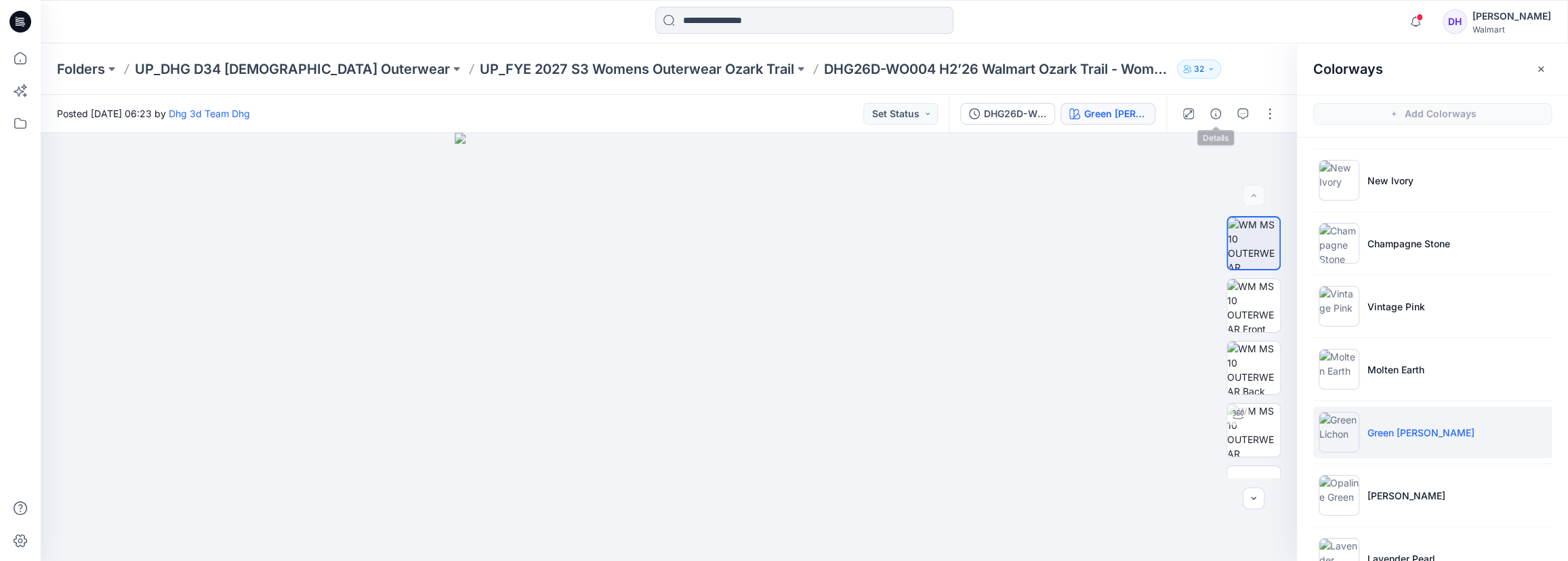
click at [1214, 88] on div "Folders UP_DHG D34 [DEMOGRAPHIC_DATA] Outerwear UP_FYE 2027 S3 Womens Outerwear…" at bounding box center [804, 69] width 1527 height 52
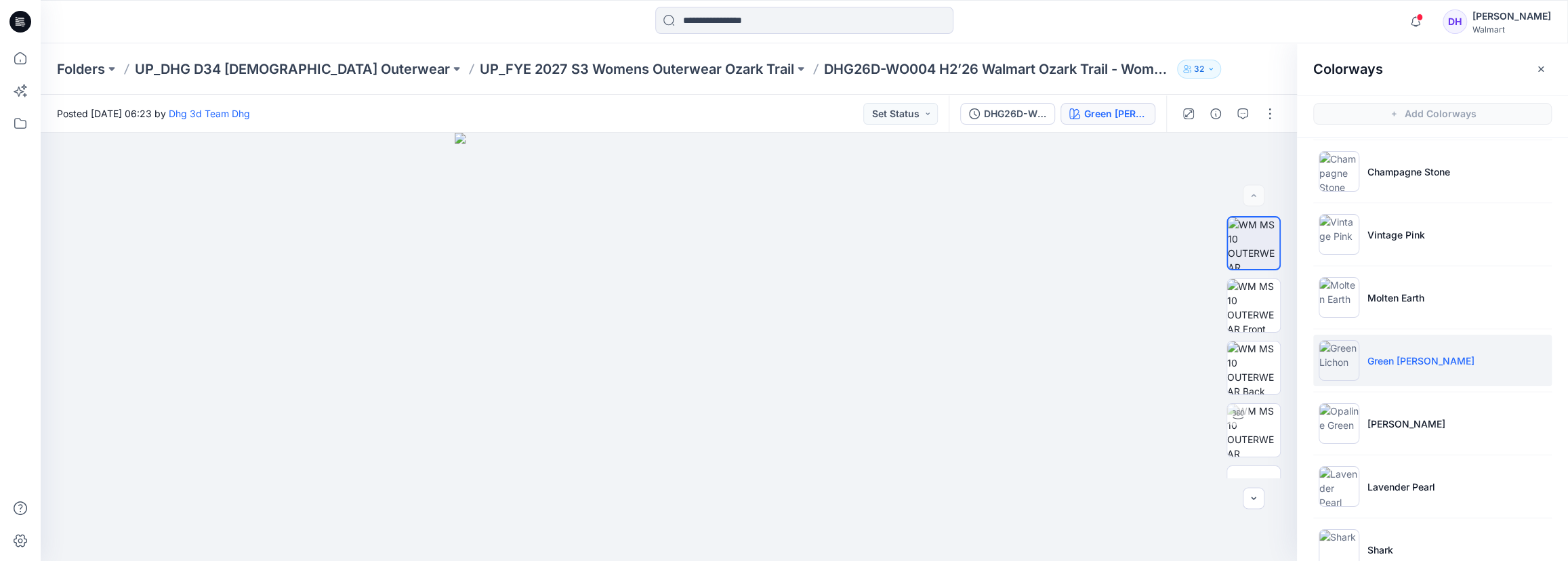
scroll to position [246, 0]
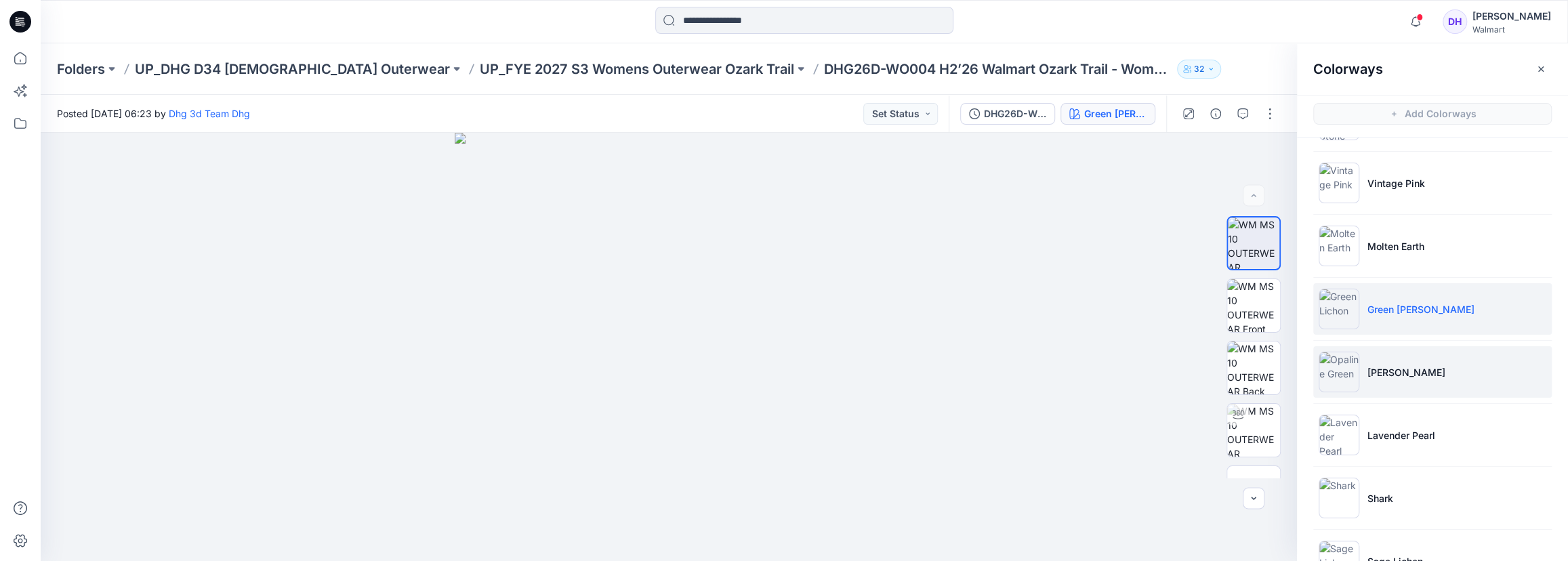
click at [1369, 380] on li "[PERSON_NAME]" at bounding box center [1432, 371] width 239 height 52
click at [1168, 61] on div "Folders UP_DHG D34 [DEMOGRAPHIC_DATA] Outerwear UP_FYE 2027 S3 Womens Outerwear…" at bounding box center [751, 69] width 1390 height 19
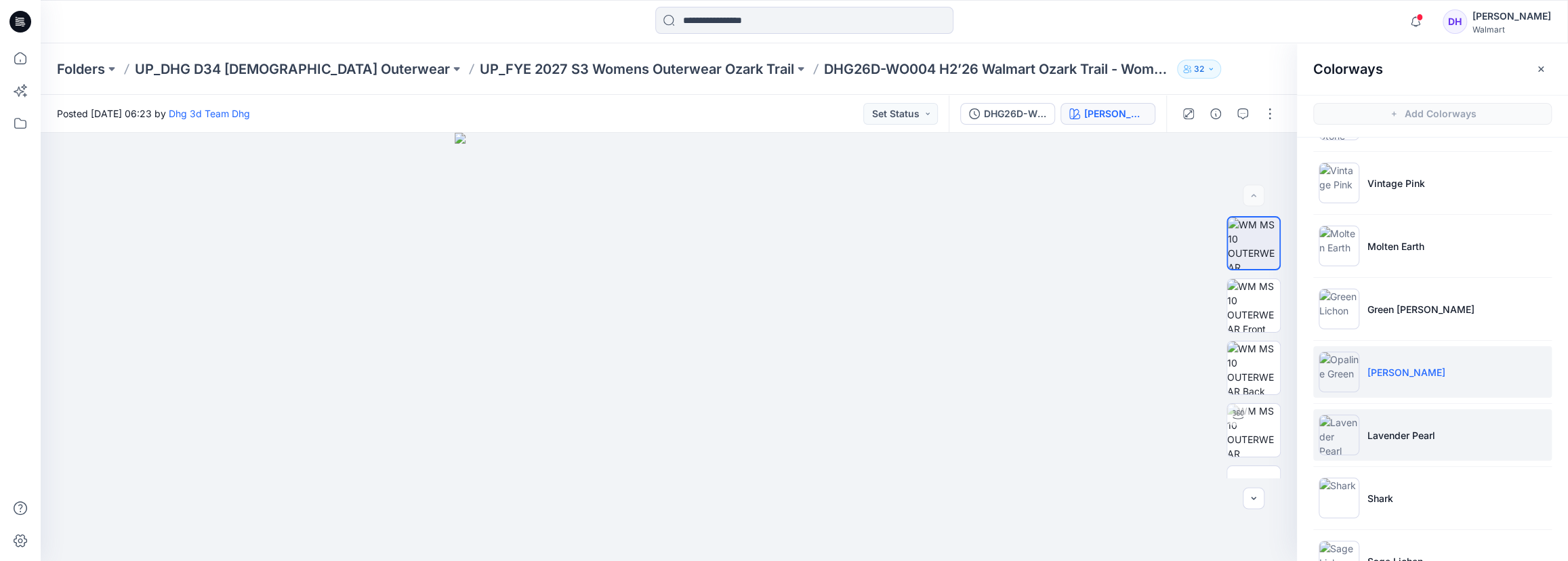
click at [1345, 421] on img at bounding box center [1339, 435] width 41 height 41
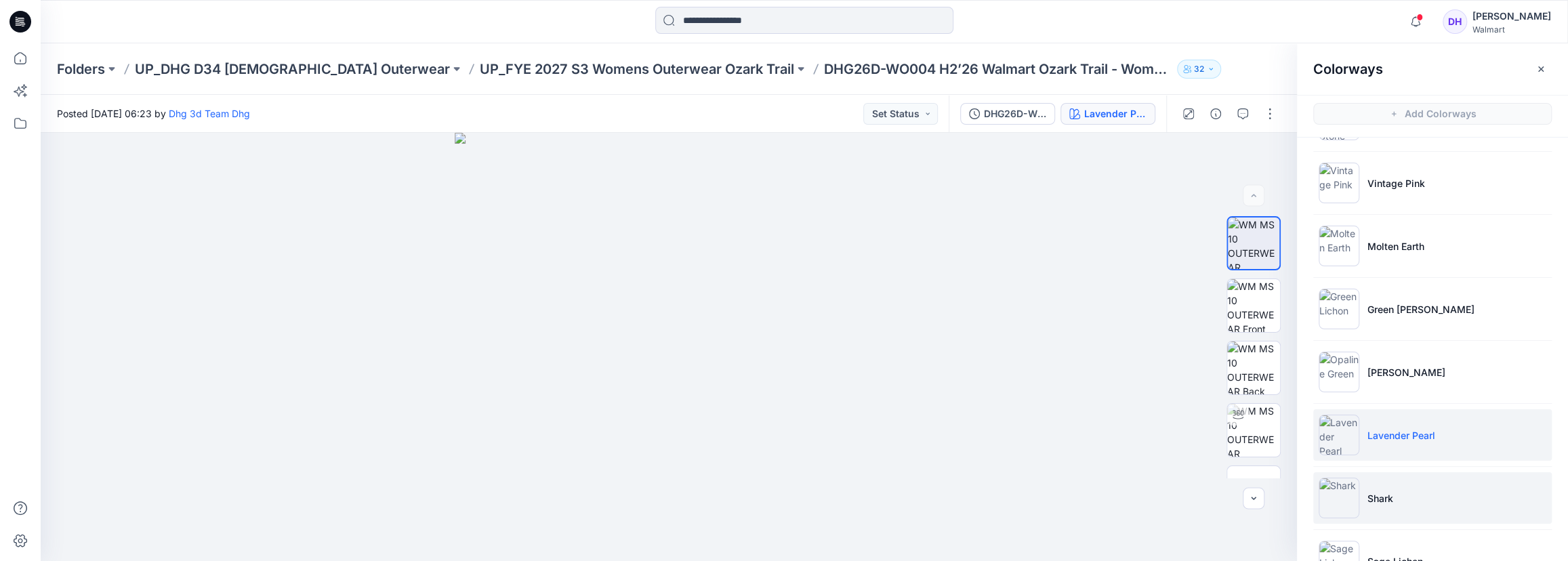
click at [1356, 493] on img at bounding box center [1339, 498] width 41 height 41
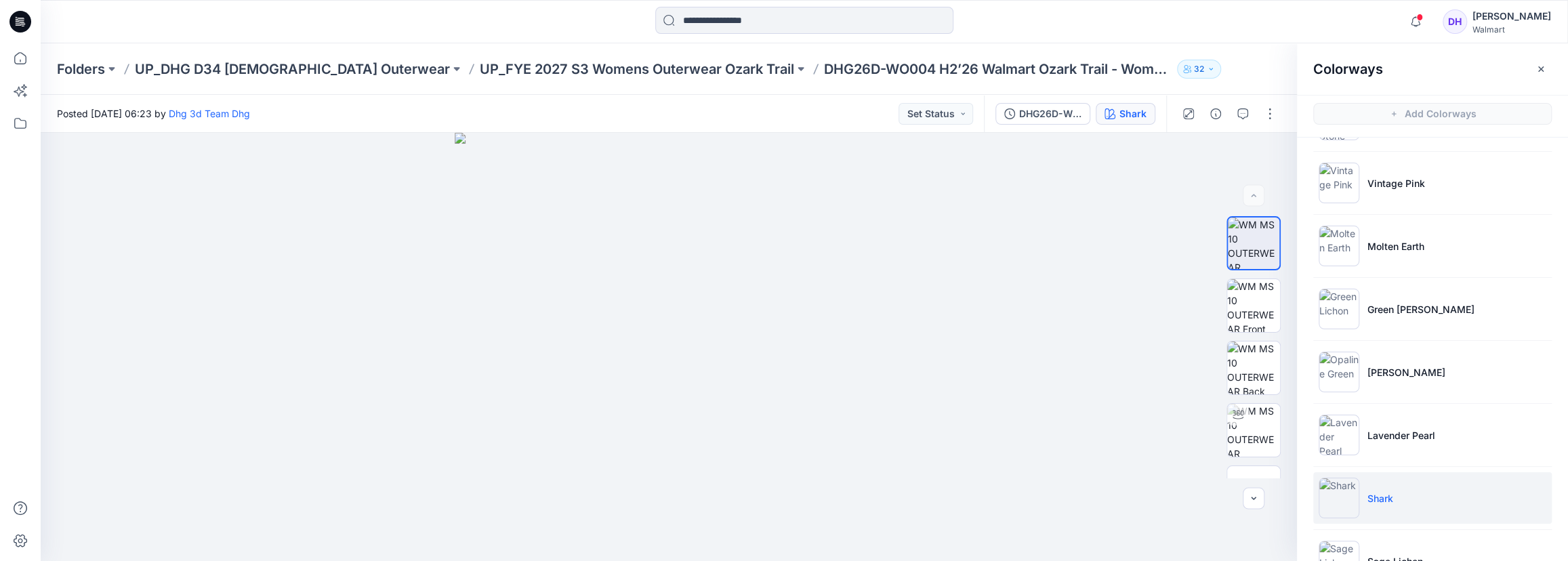
click at [1195, 56] on div "Folders UP_DHG D34 [DEMOGRAPHIC_DATA] Outerwear UP_FYE 2027 S3 Womens Outerwear…" at bounding box center [804, 69] width 1527 height 52
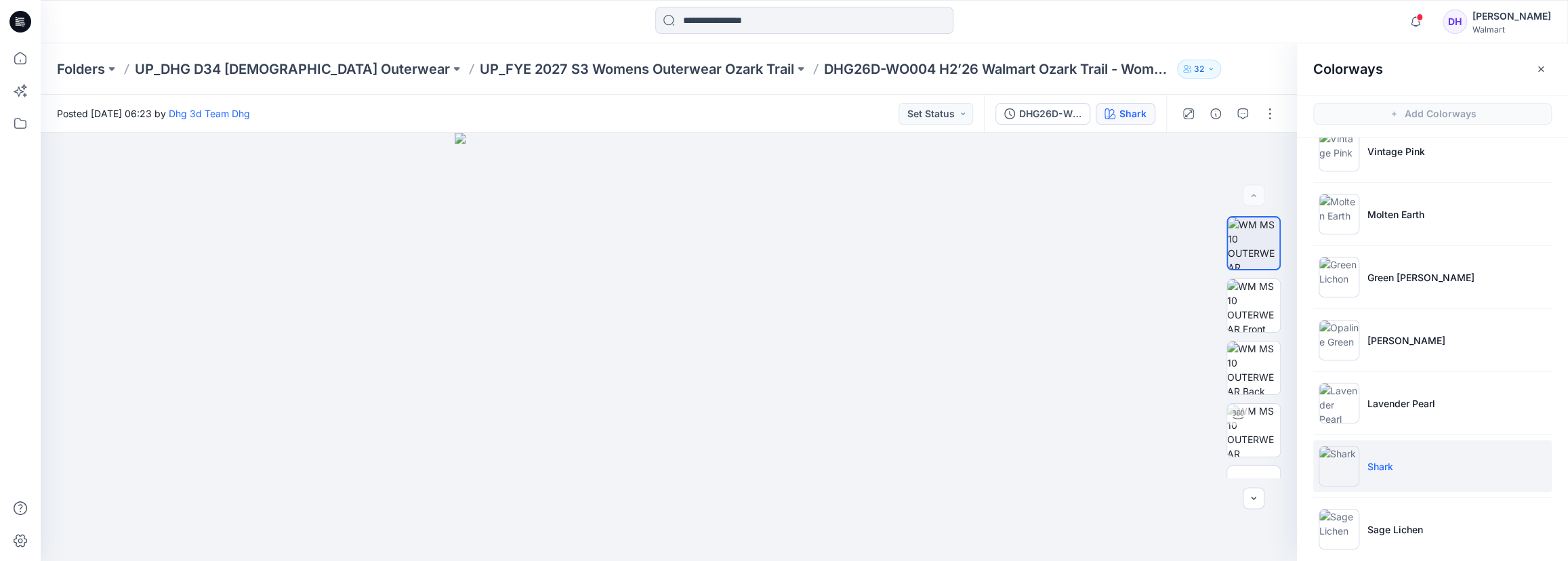
scroll to position [292, 0]
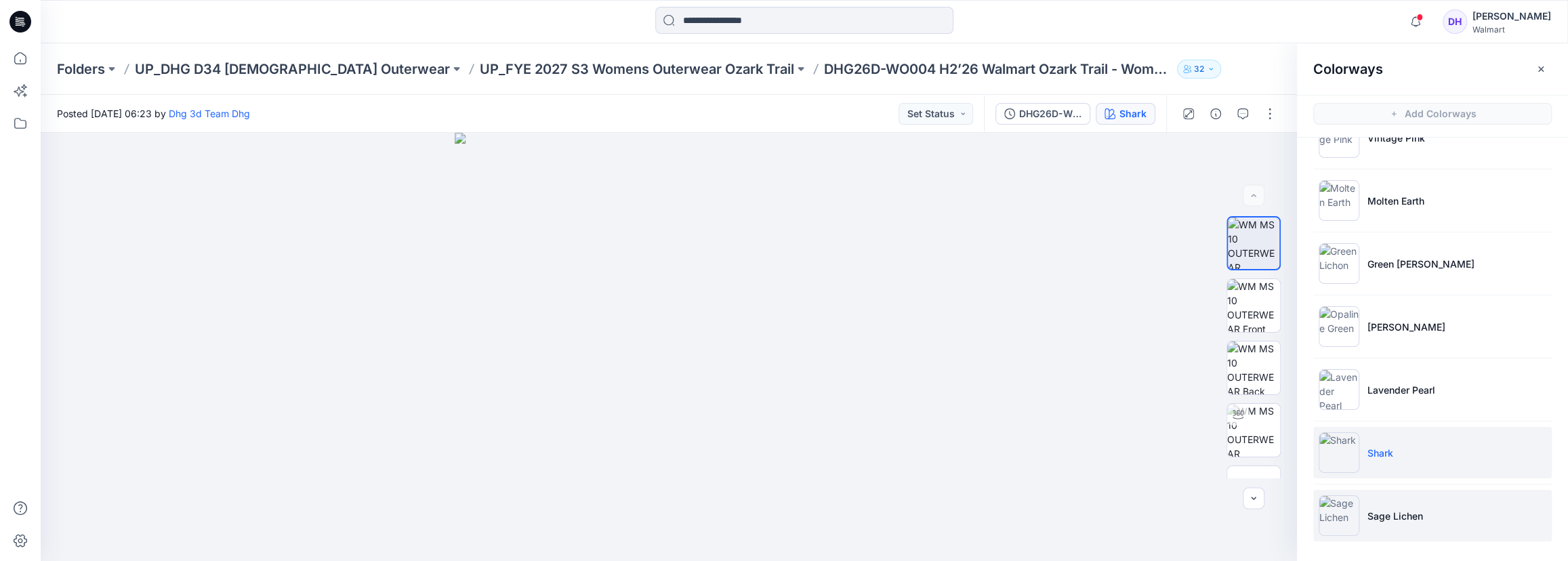
click at [1343, 493] on img at bounding box center [1339, 516] width 41 height 41
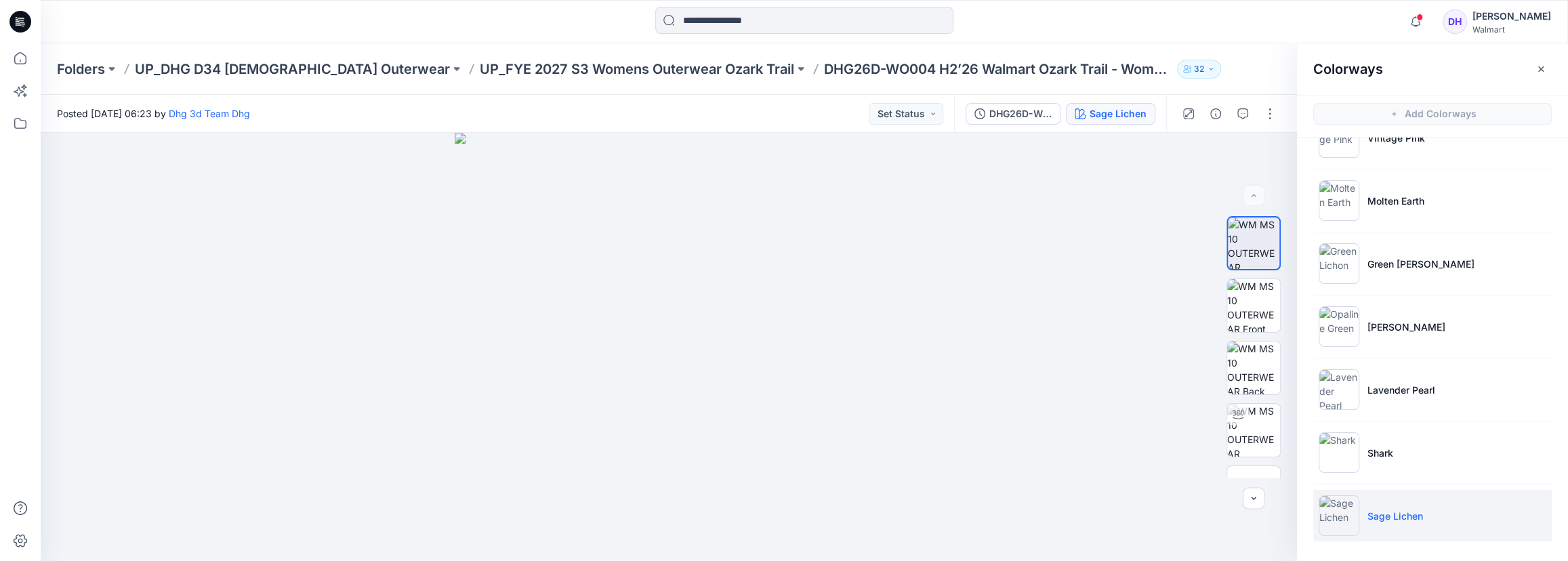
click at [759, 105] on div "Posted [DATE] 06:23 by Dhg 3d Team Dhg Set Status" at bounding box center [497, 114] width 914 height 37
click at [537, 77] on p "UP_FYE 2027 S3 Womens Outerwear Ozark Trail" at bounding box center [637, 69] width 314 height 19
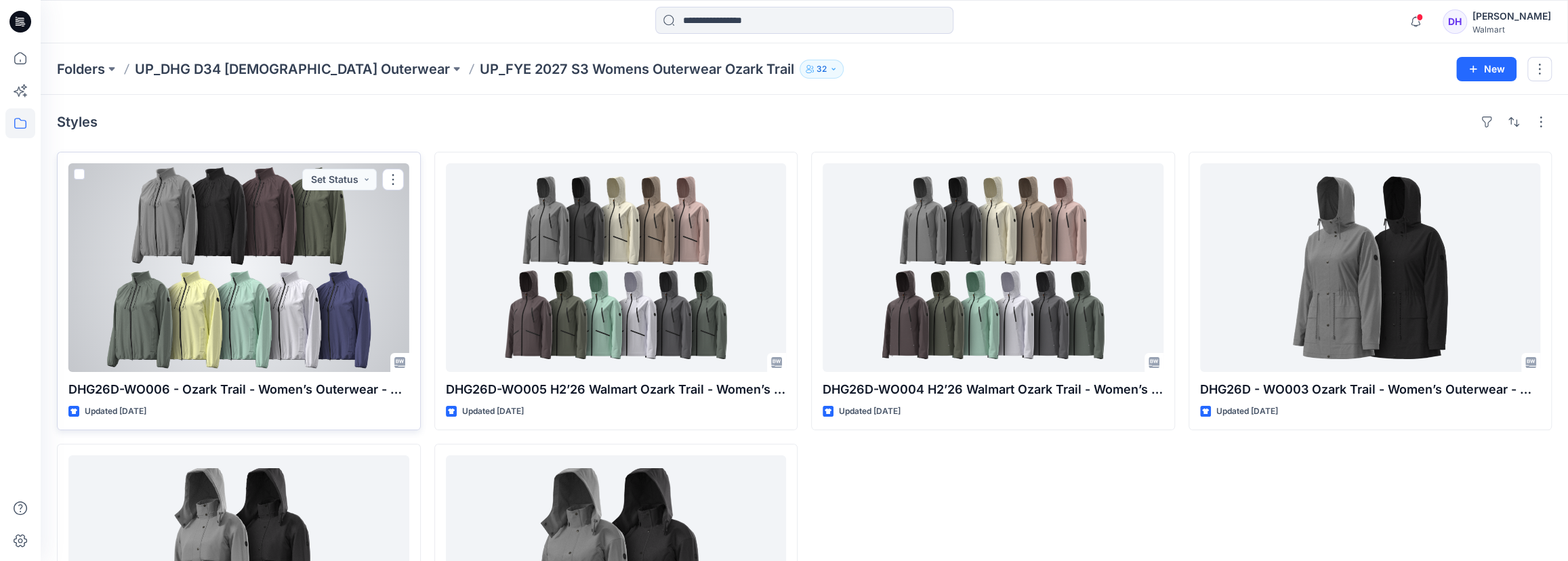
click at [237, 298] on div at bounding box center [239, 268] width 341 height 209
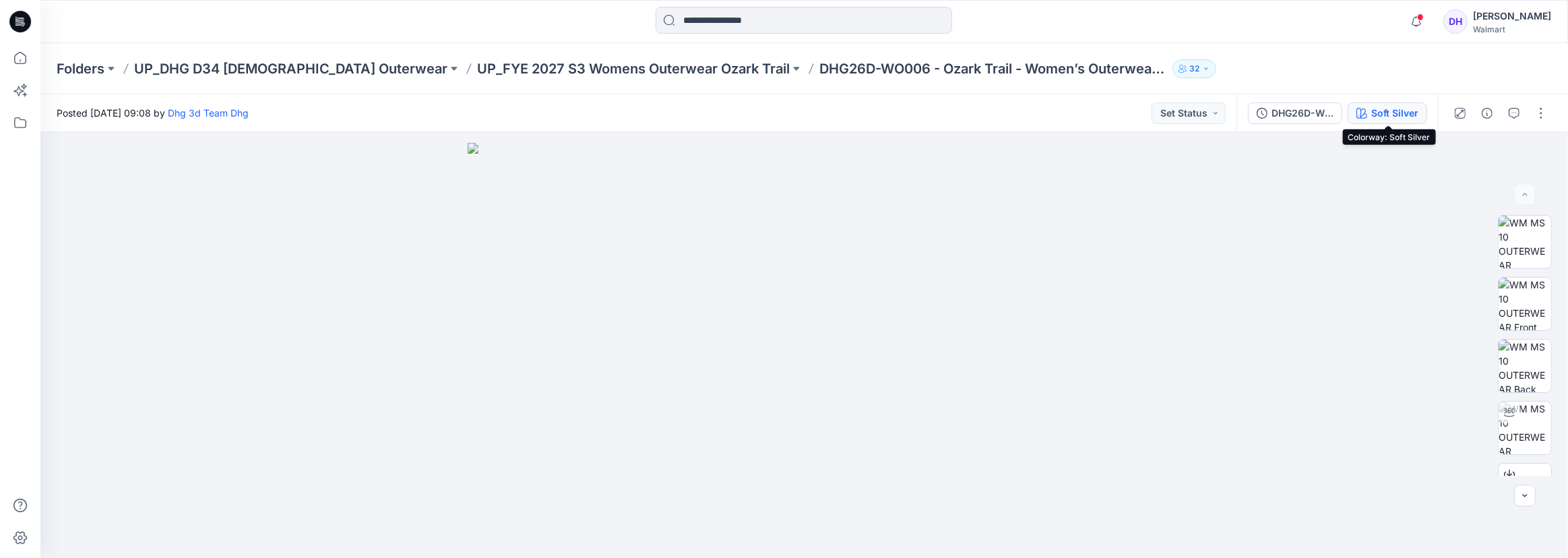
click at [1380, 115] on div "Soft Silver" at bounding box center [1396, 113] width 47 height 15
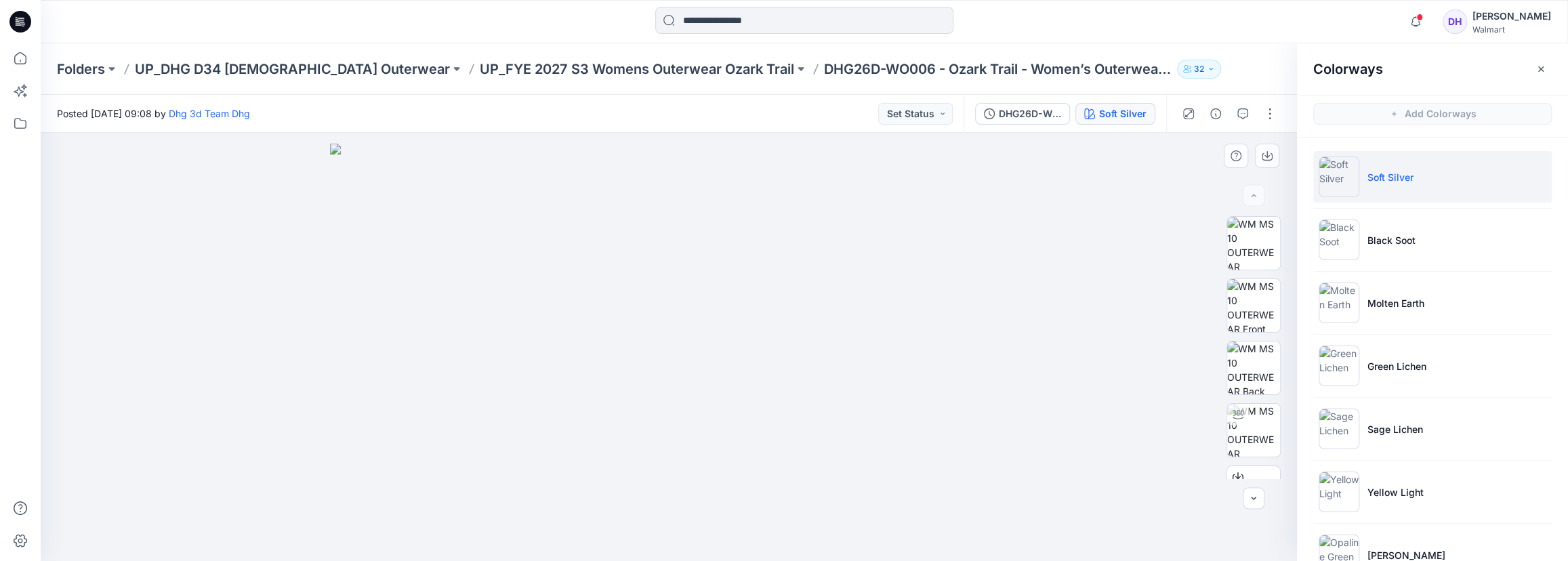
click at [1106, 394] on div at bounding box center [669, 347] width 1256 height 428
click at [1125, 111] on div "Soft Silver" at bounding box center [1123, 114] width 48 height 15
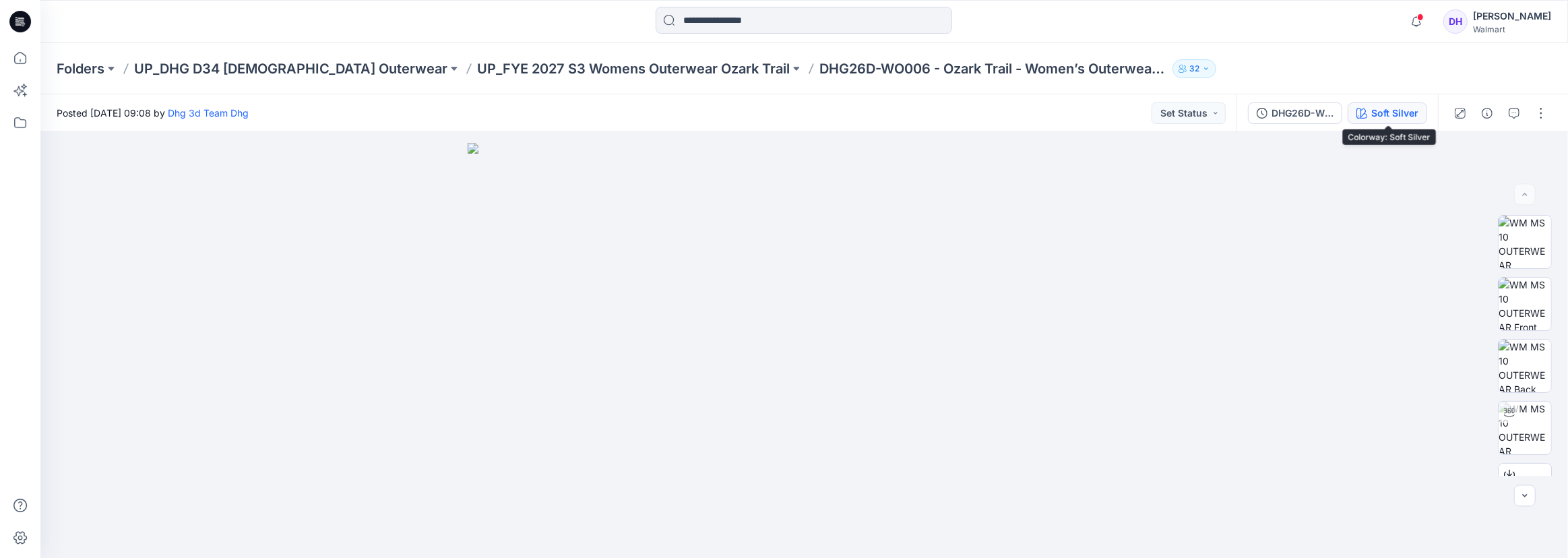
click at [1380, 111] on div "Soft Silver" at bounding box center [1396, 113] width 47 height 15
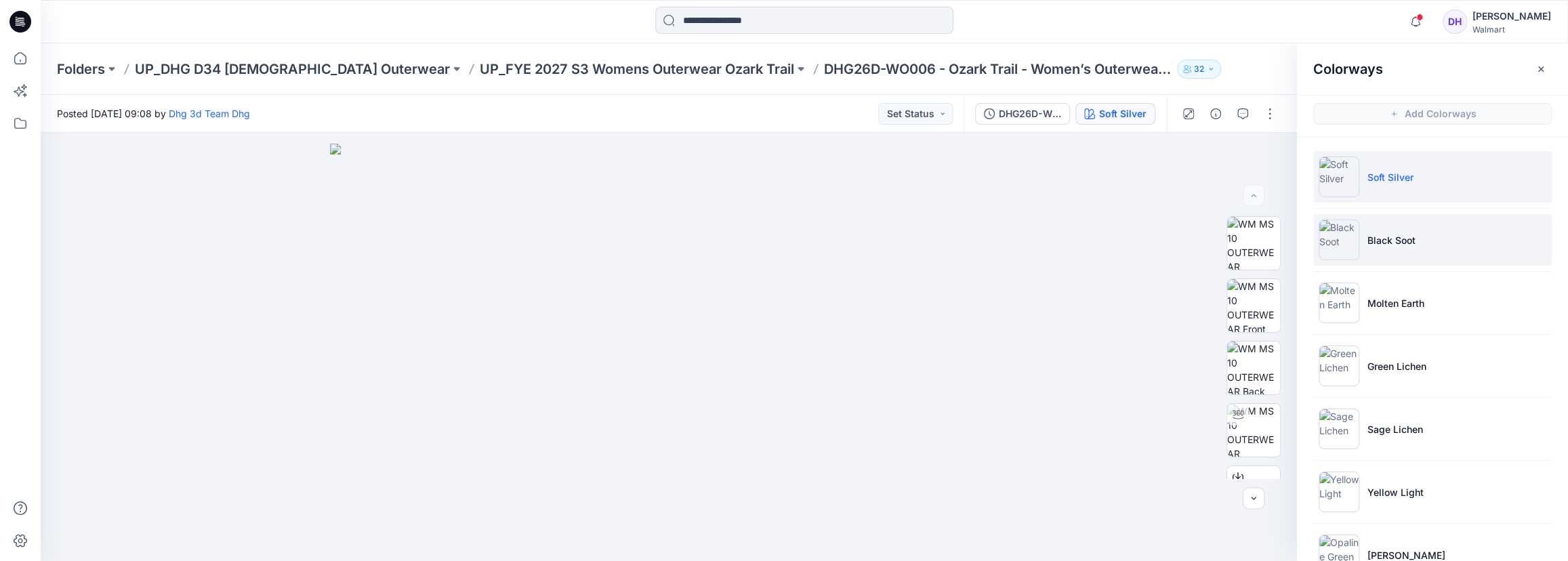
click at [1387, 236] on li "Black Soot" at bounding box center [1432, 240] width 239 height 52
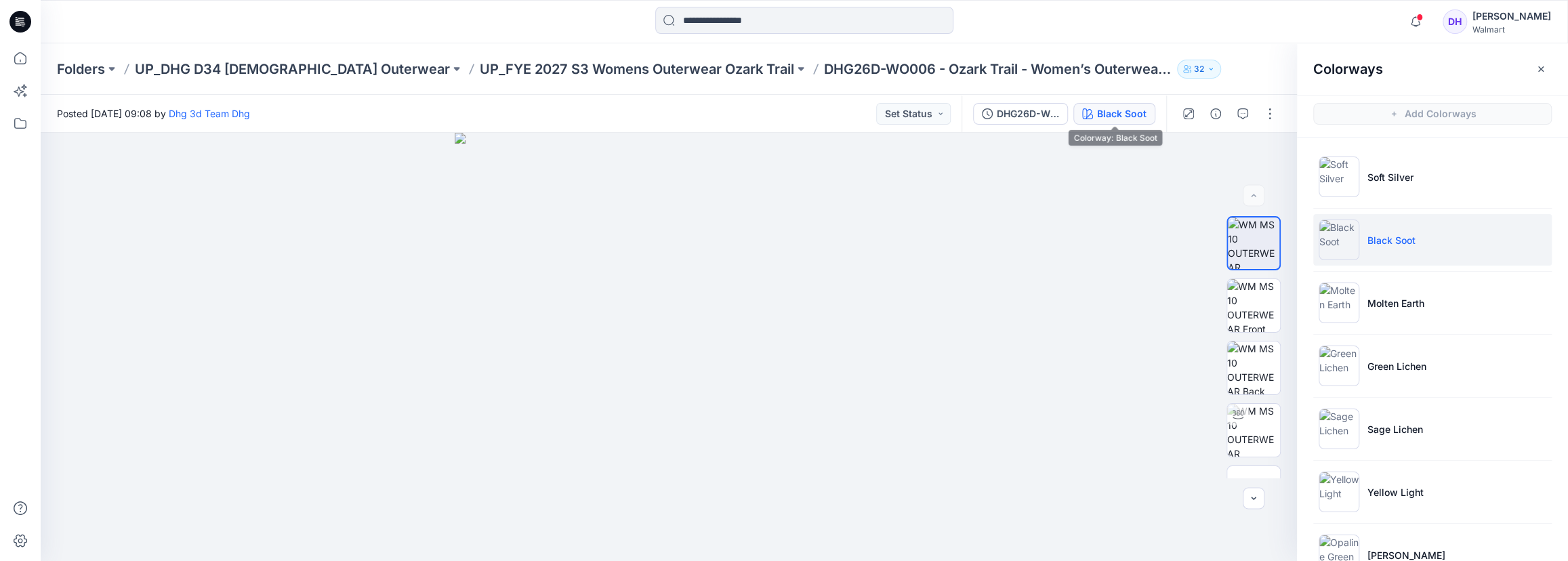
click at [1132, 122] on button "Black Soot" at bounding box center [1114, 114] width 82 height 22
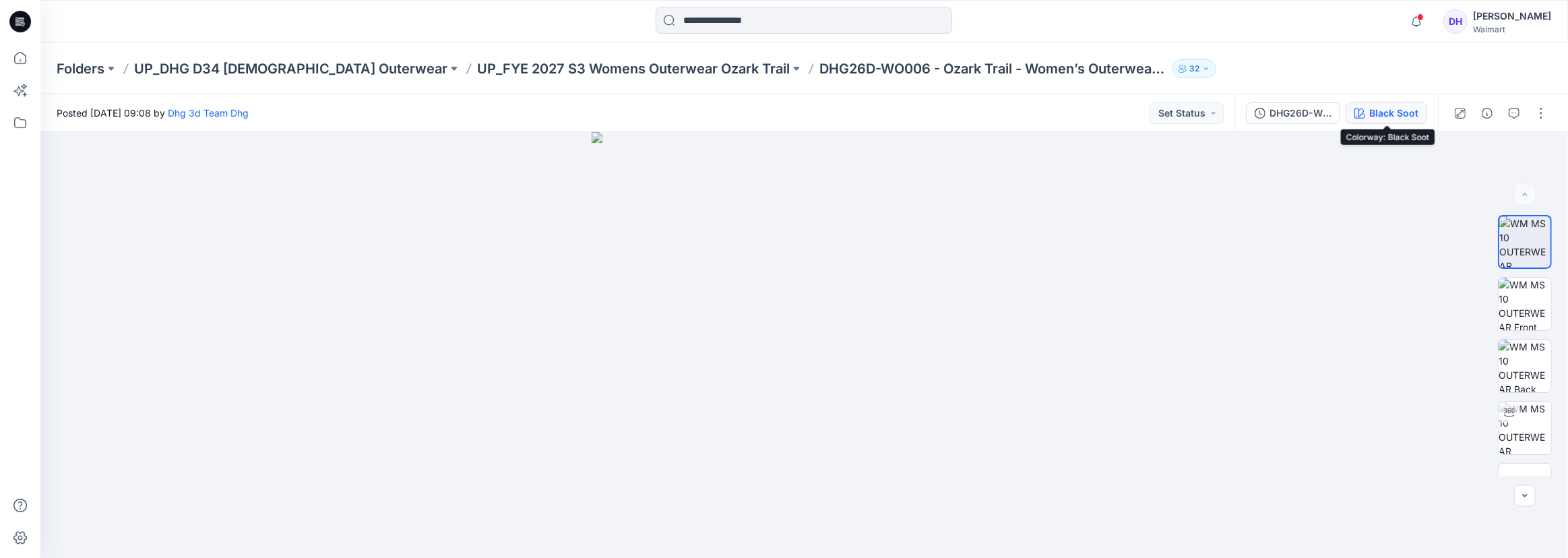
click at [1379, 117] on div "Black Soot" at bounding box center [1394, 113] width 49 height 15
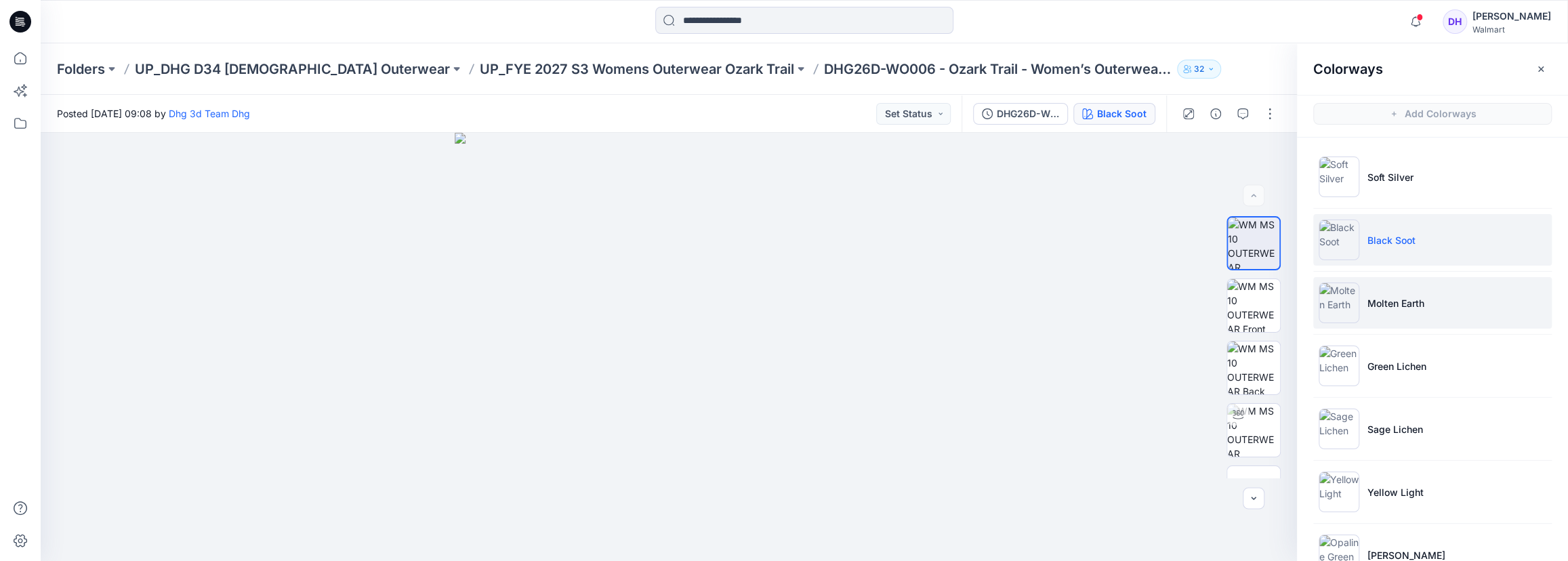
click at [1387, 314] on li "Molten Earth" at bounding box center [1432, 303] width 239 height 52
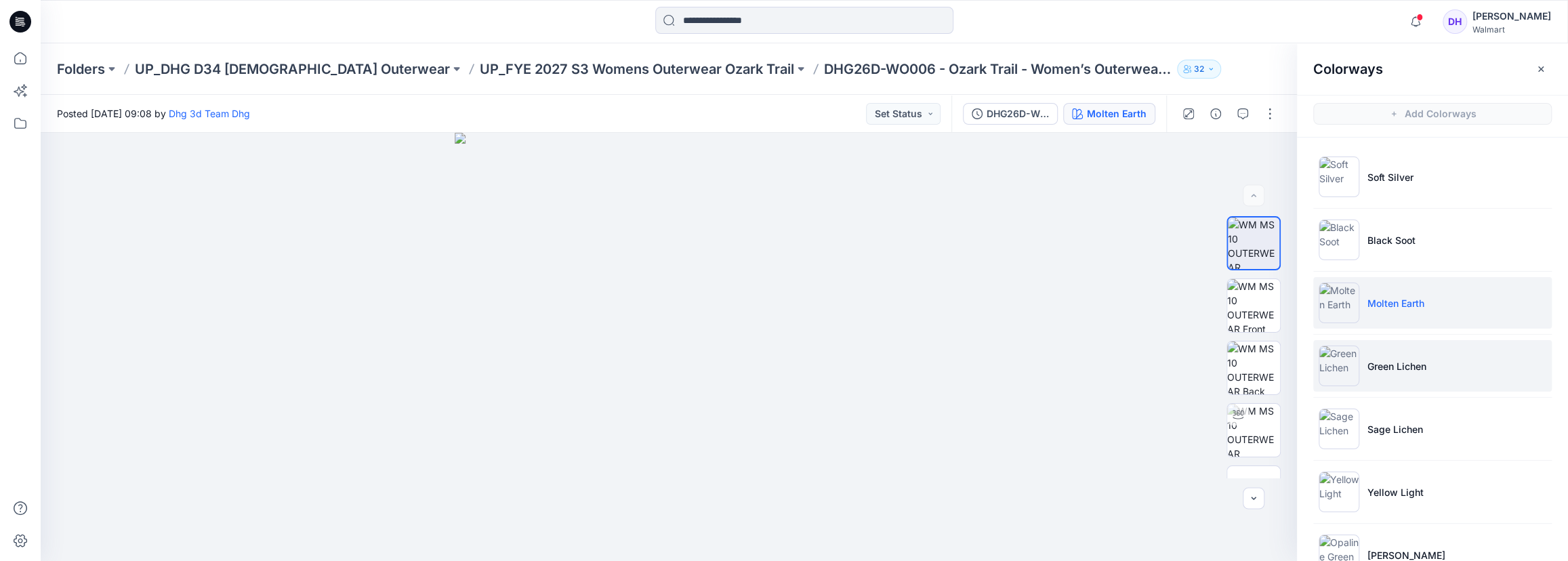
click at [1368, 380] on li "Green Lichen" at bounding box center [1432, 366] width 239 height 52
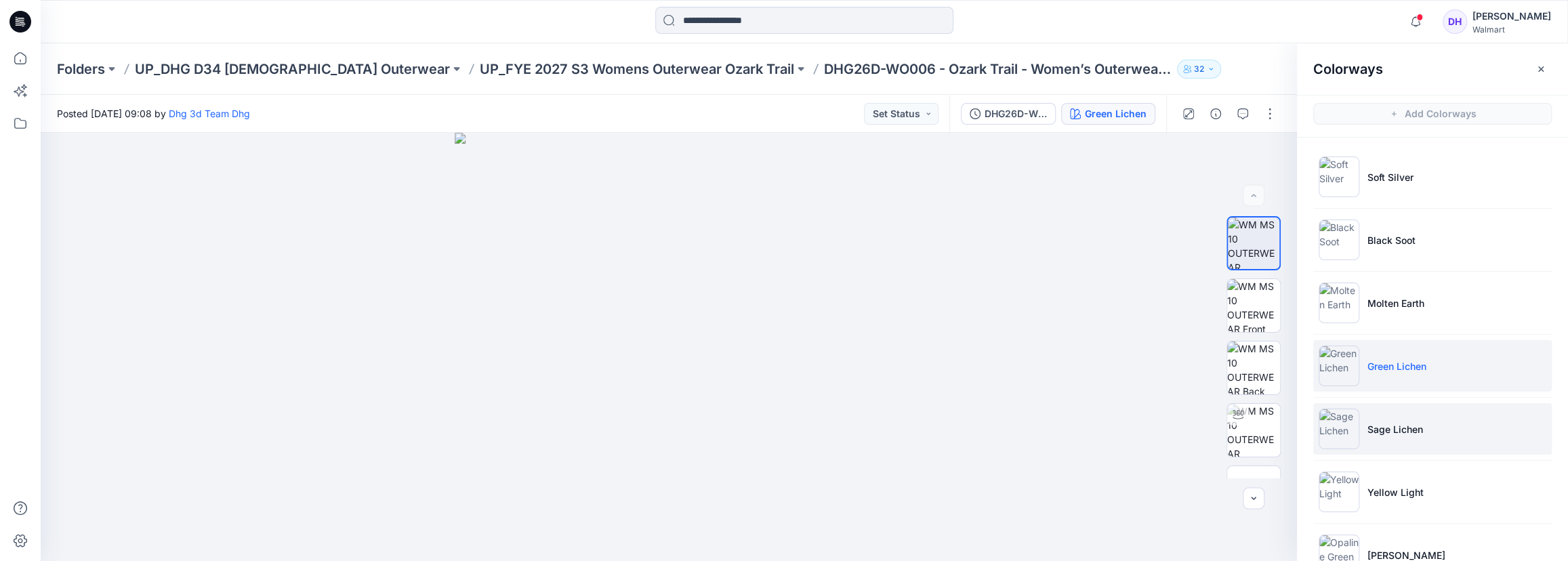
click at [1384, 437] on li "Sage Lichen" at bounding box center [1432, 428] width 239 height 52
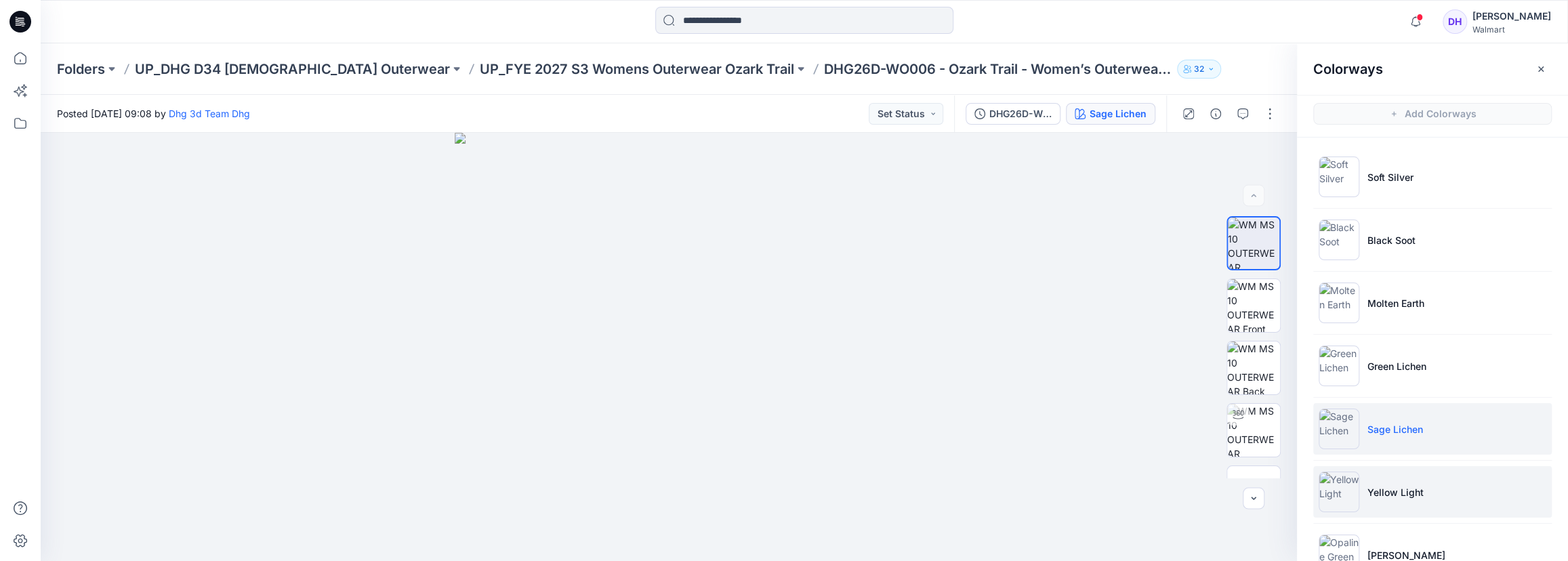
click at [1328, 483] on img at bounding box center [1339, 492] width 41 height 41
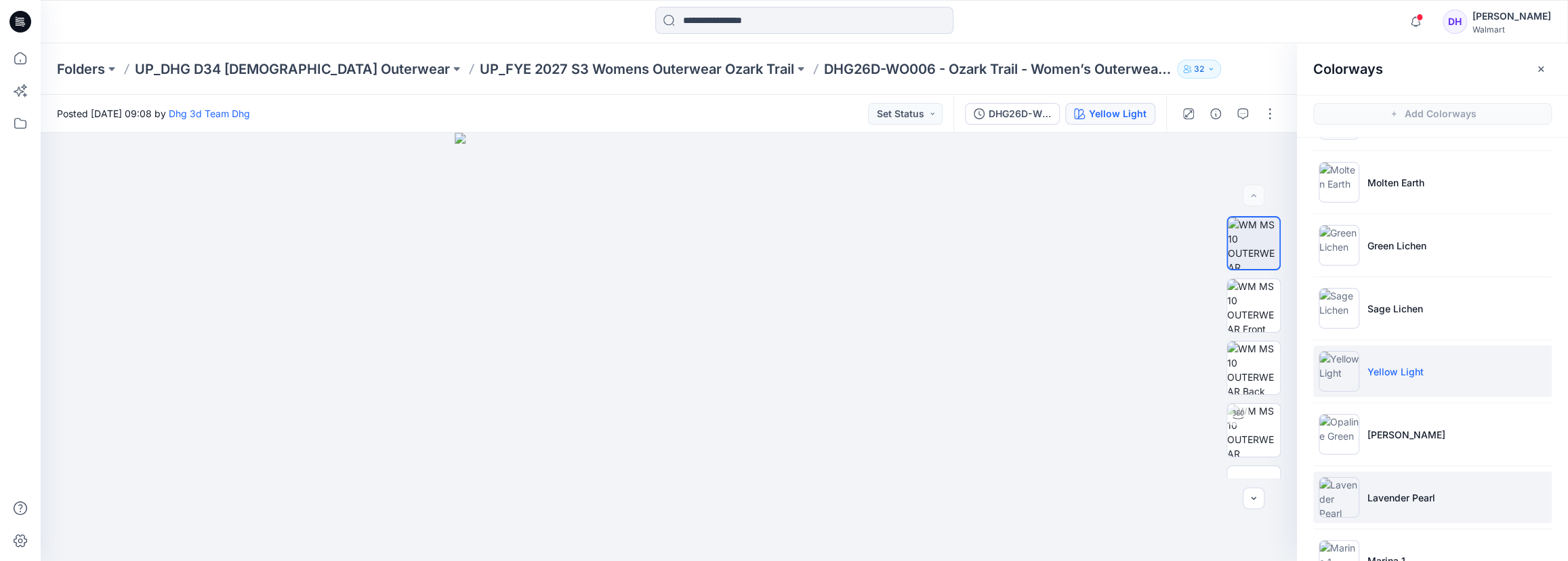
scroll to position [122, 0]
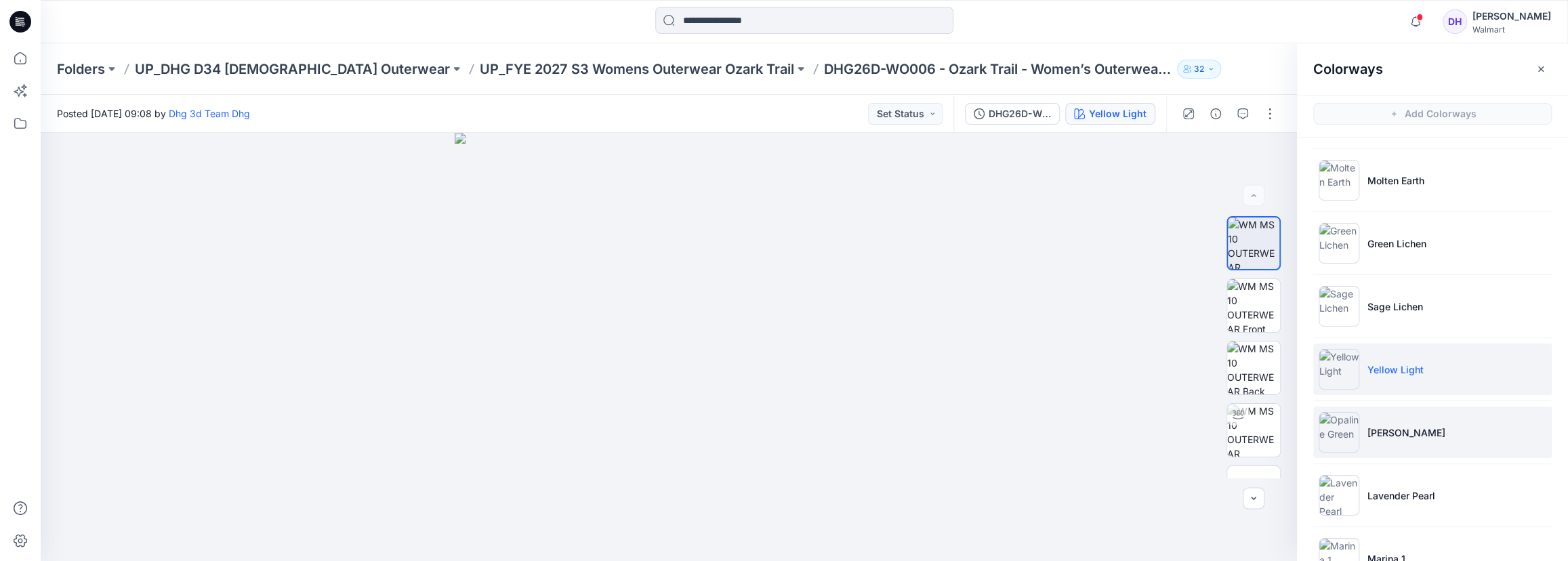
click at [1366, 442] on li "[PERSON_NAME]" at bounding box center [1432, 432] width 239 height 52
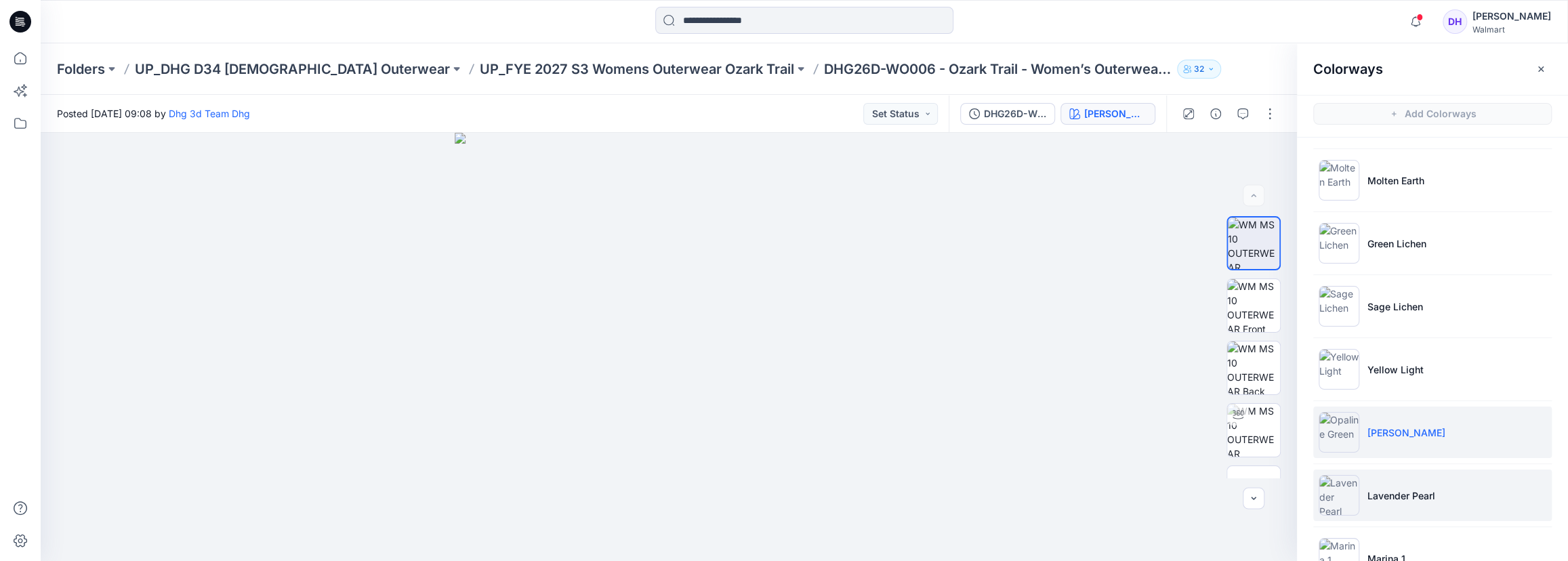
click at [1327, 493] on img at bounding box center [1339, 496] width 41 height 41
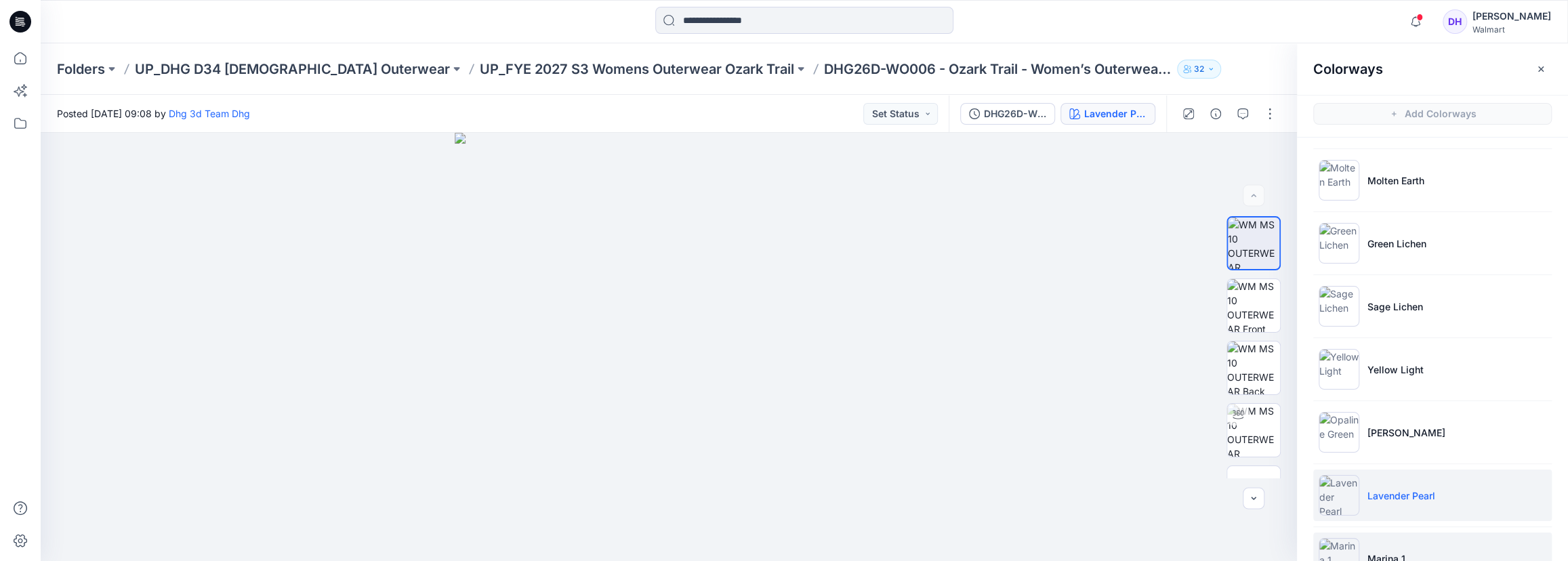
click at [1383, 493] on li "Marina 1" at bounding box center [1432, 558] width 239 height 52
